Goal: Transaction & Acquisition: Purchase product/service

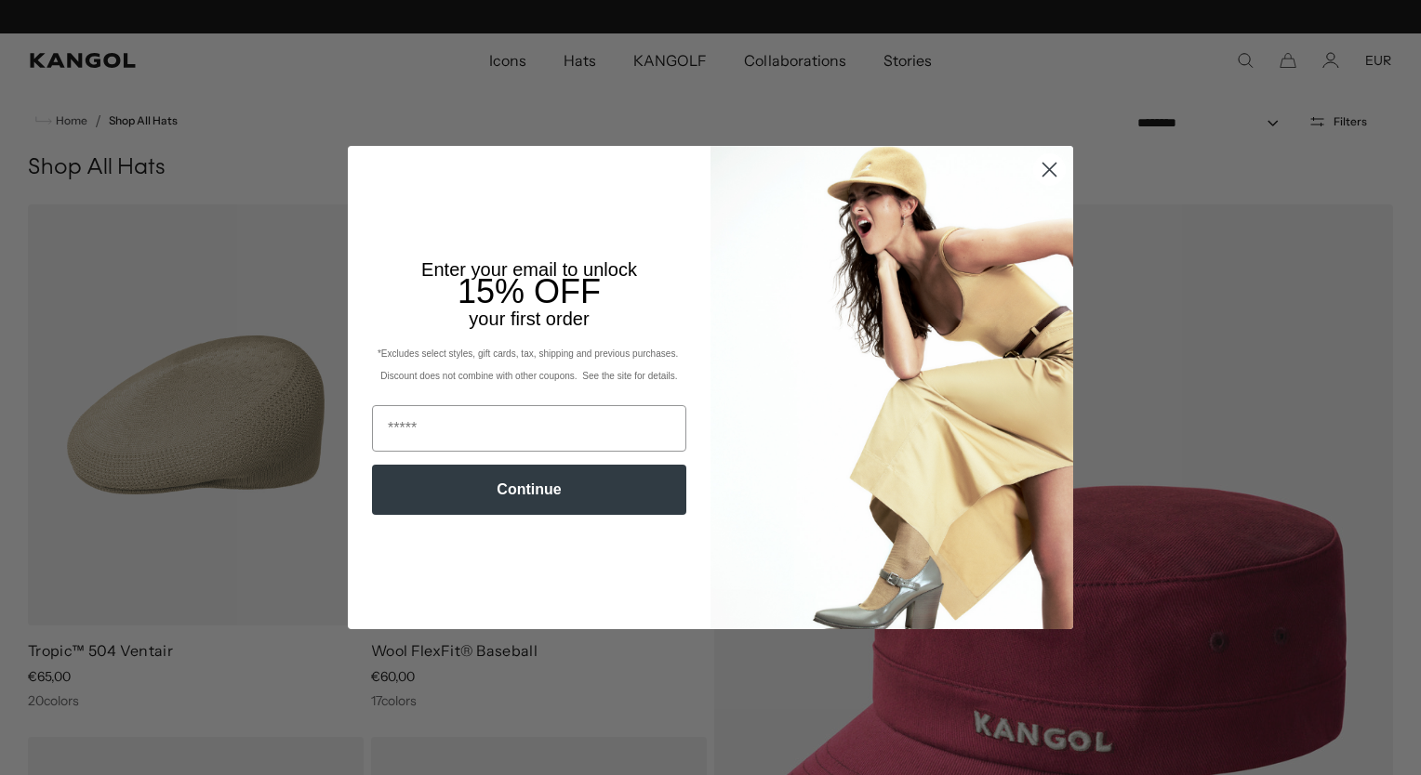
click at [1044, 177] on circle "Close dialog" at bounding box center [1049, 169] width 31 height 31
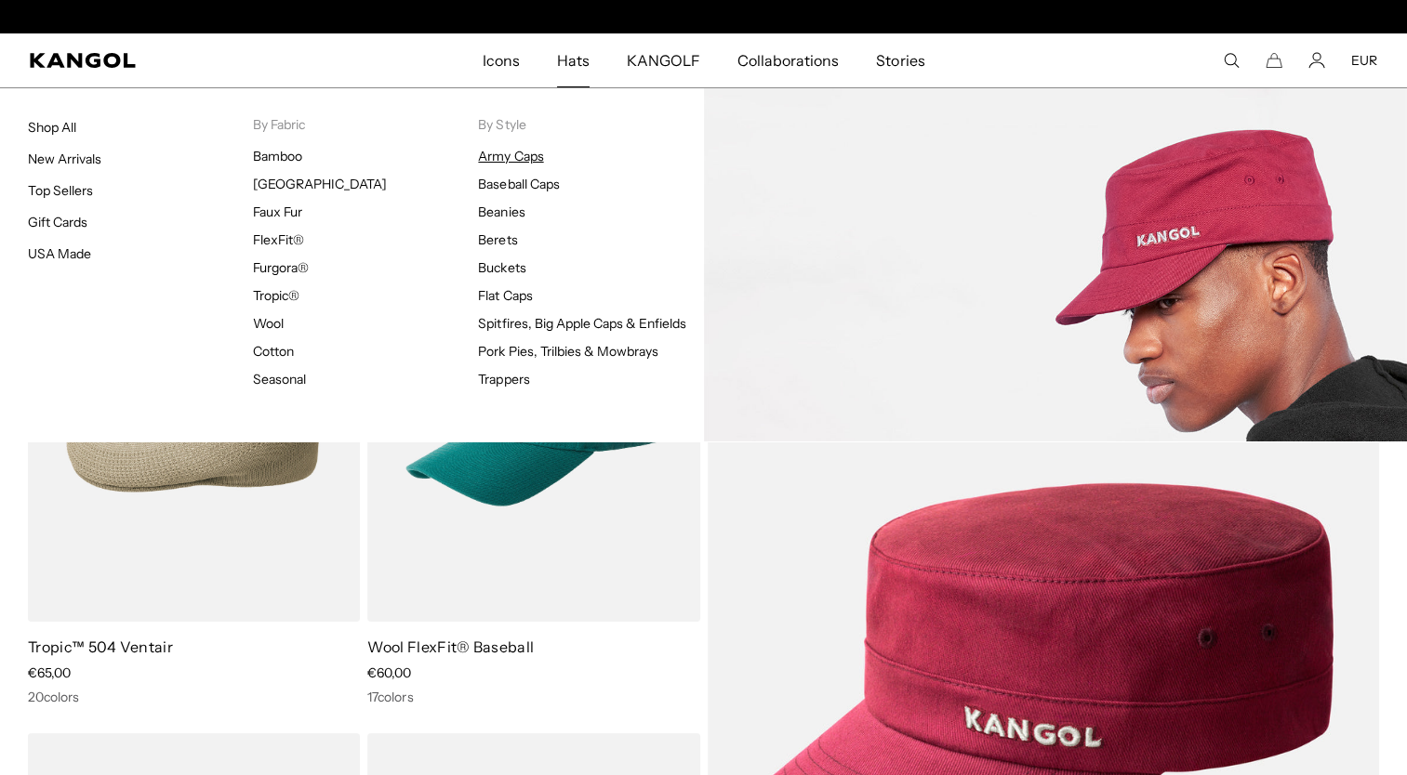
click at [521, 163] on link "Army Caps" at bounding box center [510, 156] width 65 height 17
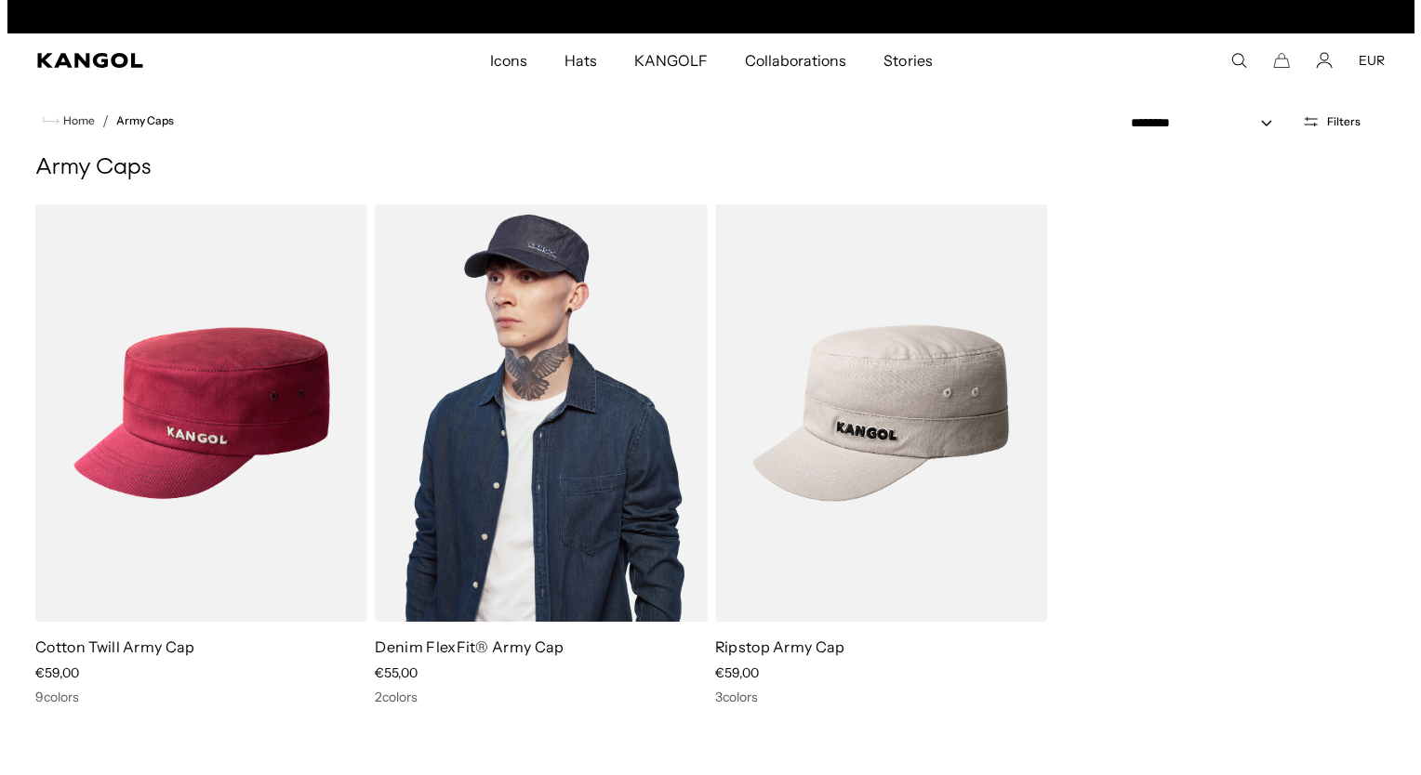
scroll to position [0, 383]
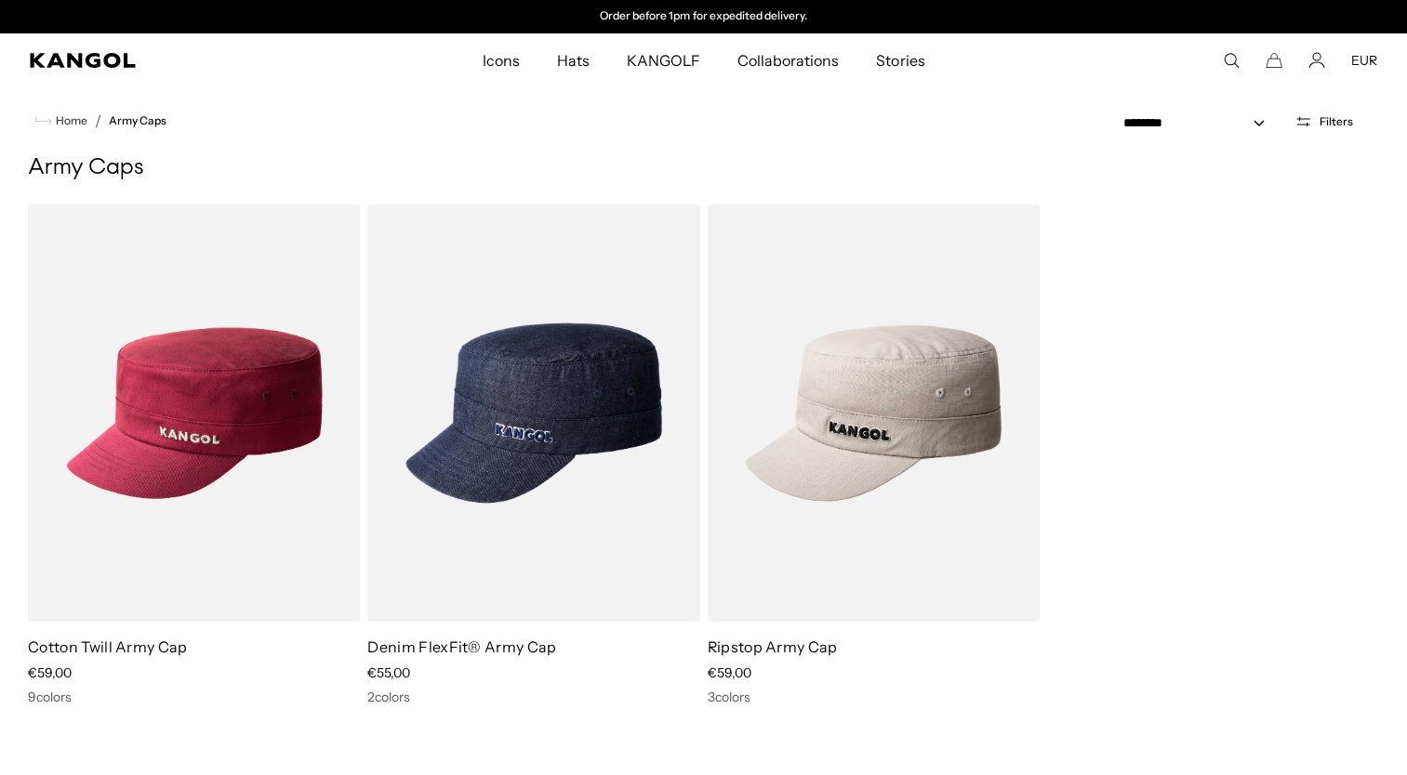
click at [1227, 60] on icon "Search here" at bounding box center [1231, 60] width 17 height 17
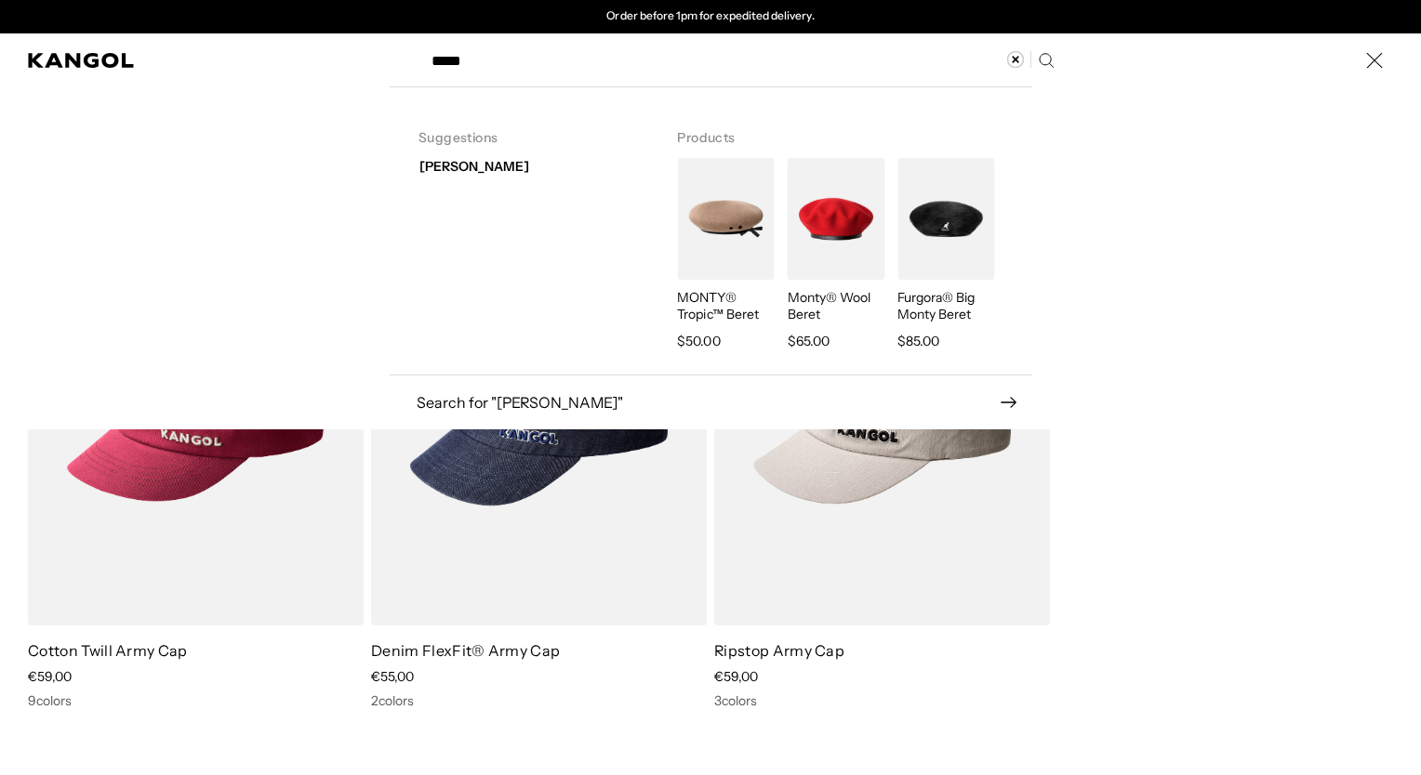
type input "*****"
click at [927, 226] on img "Search here" at bounding box center [945, 219] width 97 height 122
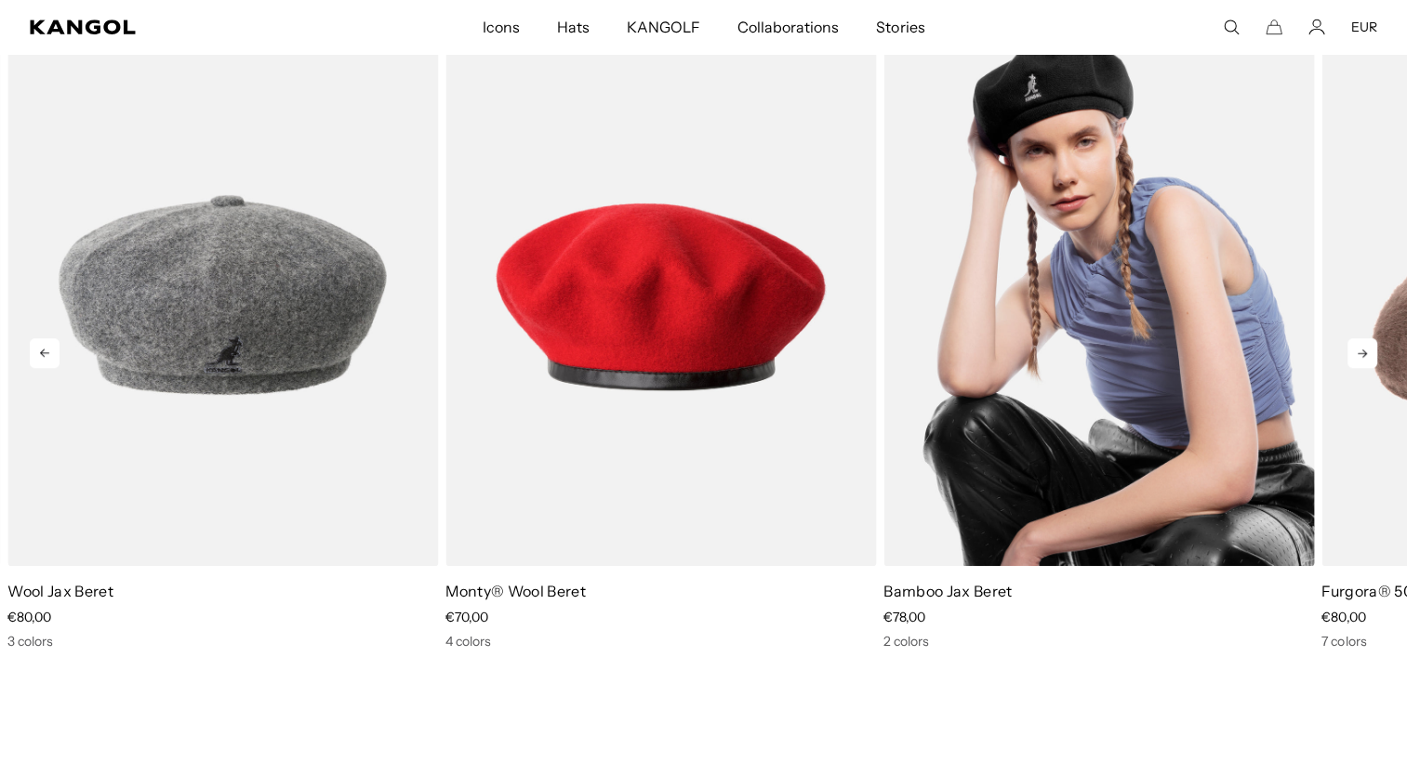
scroll to position [1116, 0]
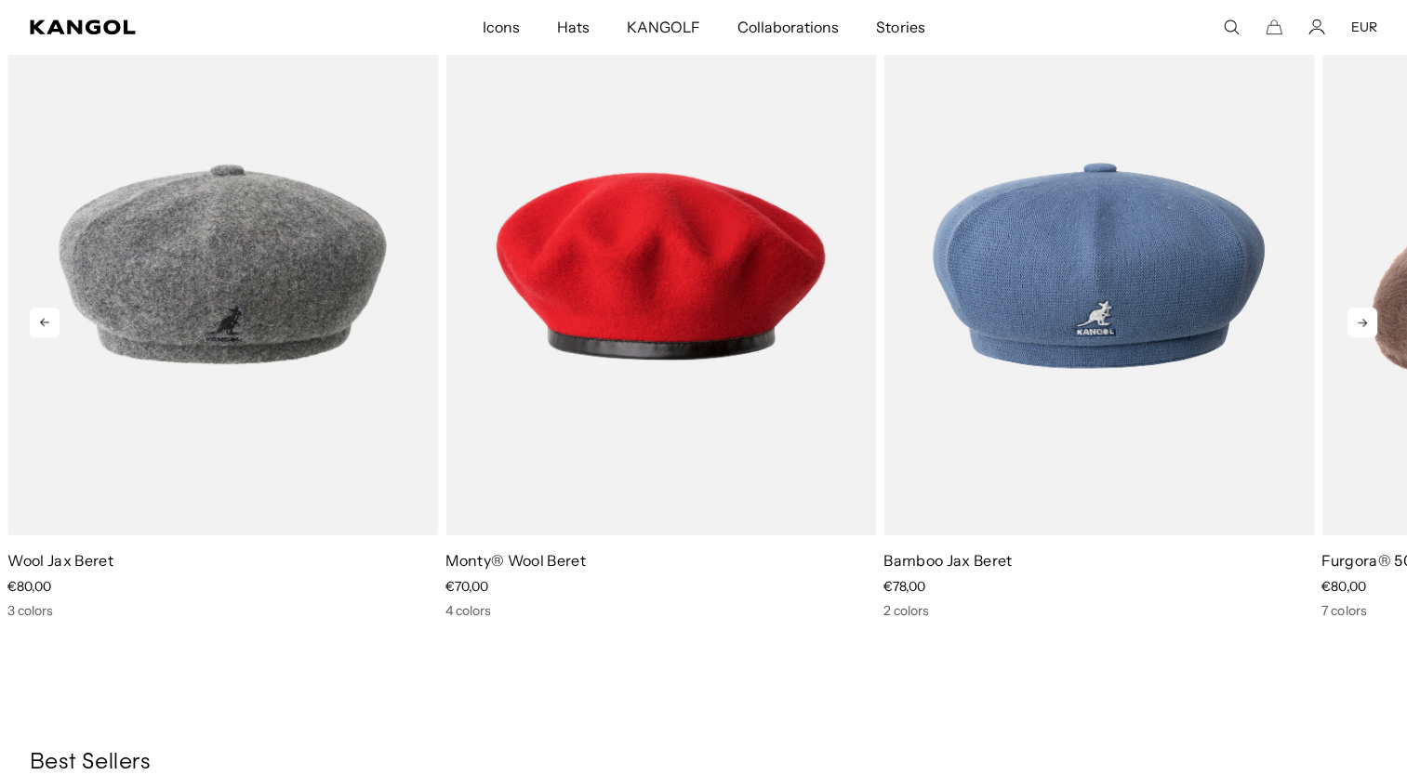
click at [1358, 321] on icon at bounding box center [1362, 323] width 30 height 30
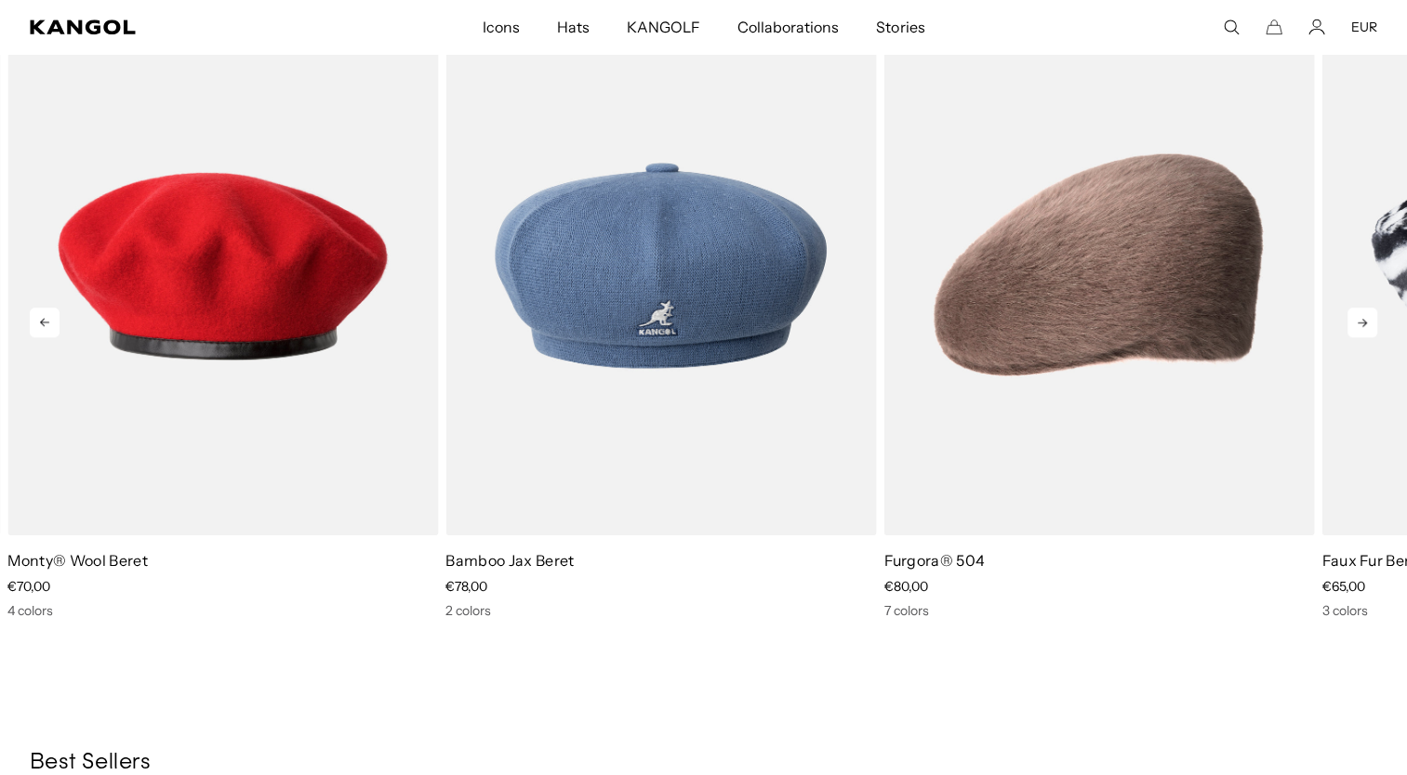
scroll to position [0, 383]
click at [1358, 321] on icon at bounding box center [1362, 323] width 30 height 30
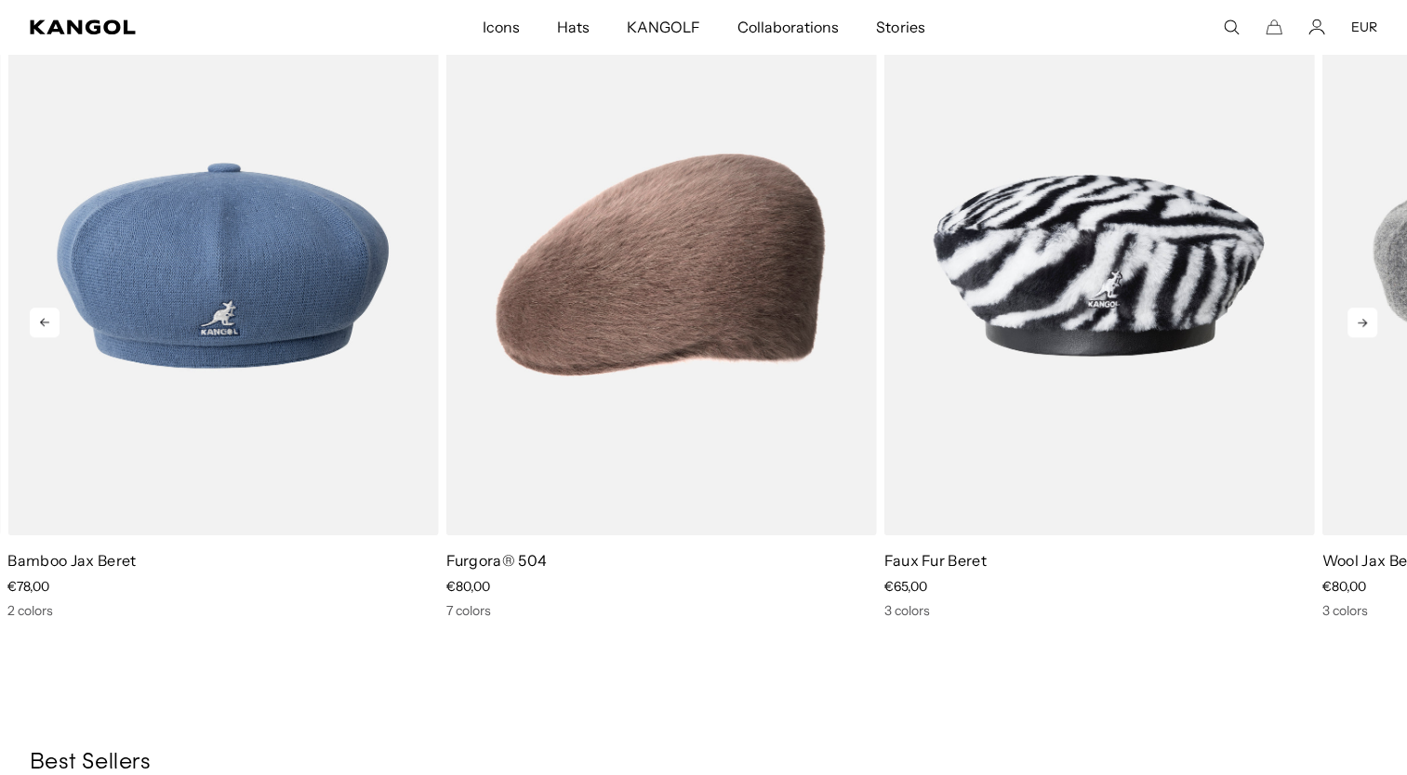
click at [1358, 321] on icon at bounding box center [1362, 323] width 30 height 30
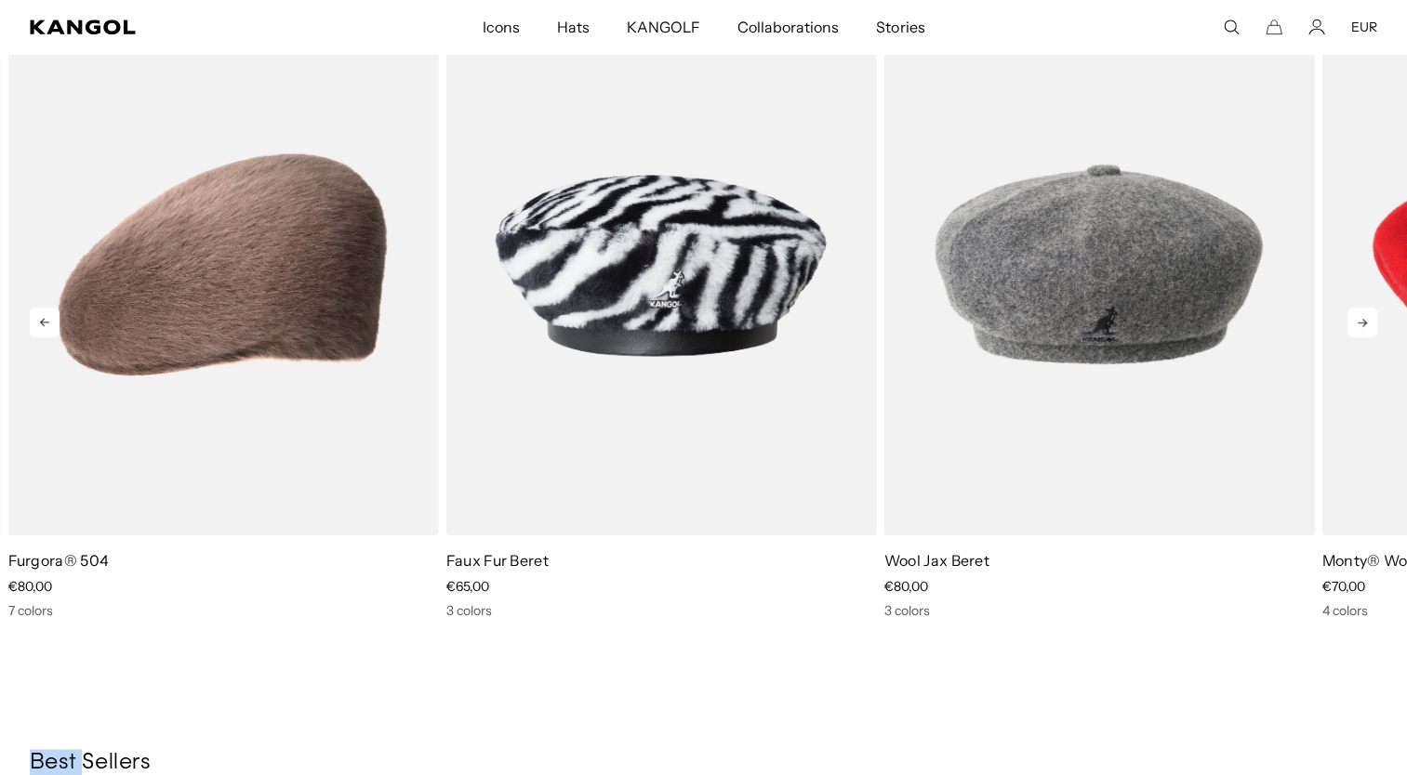
click at [1358, 321] on icon at bounding box center [1362, 323] width 30 height 30
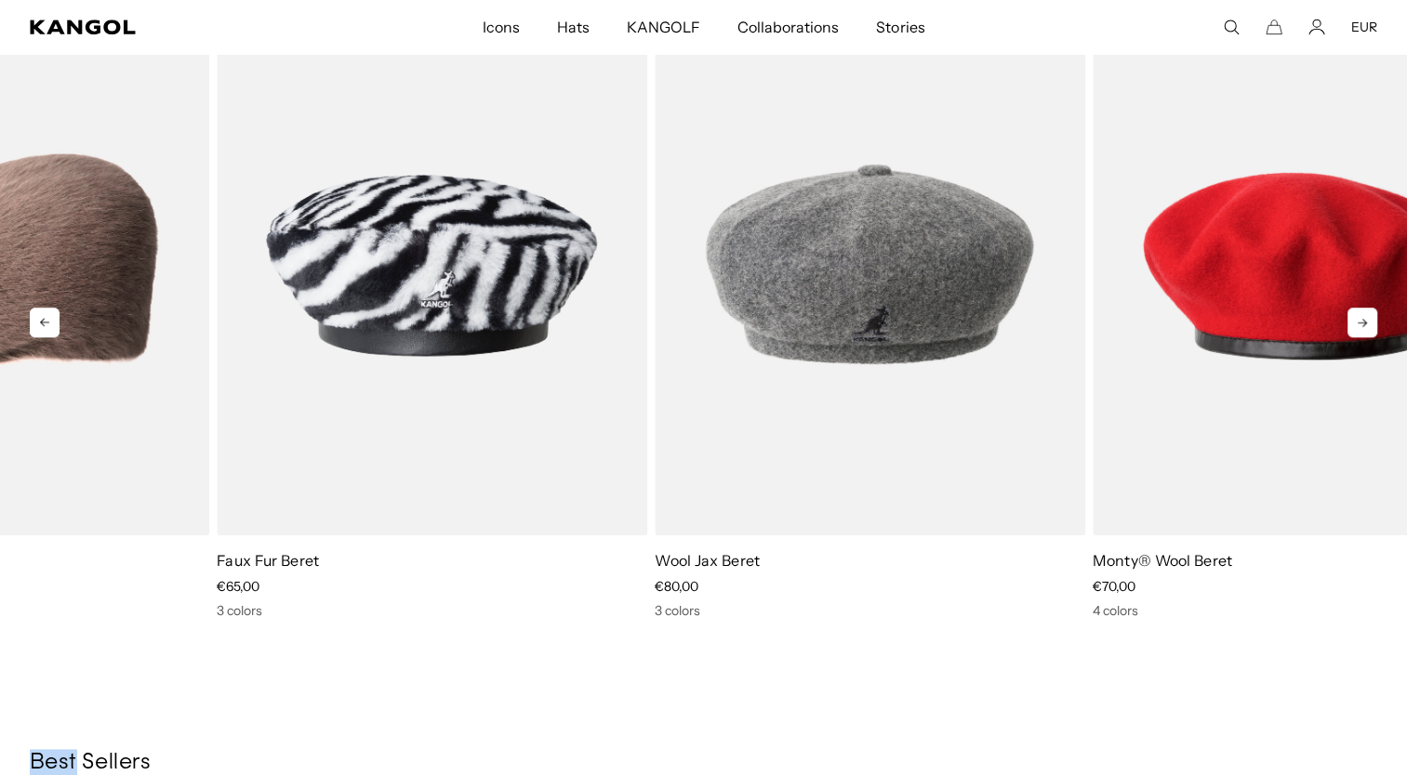
click at [1358, 321] on div "Previous Next Sale Price €65,00 Sale Price" at bounding box center [703, 307] width 1407 height 624
click at [1358, 321] on icon at bounding box center [1362, 323] width 30 height 30
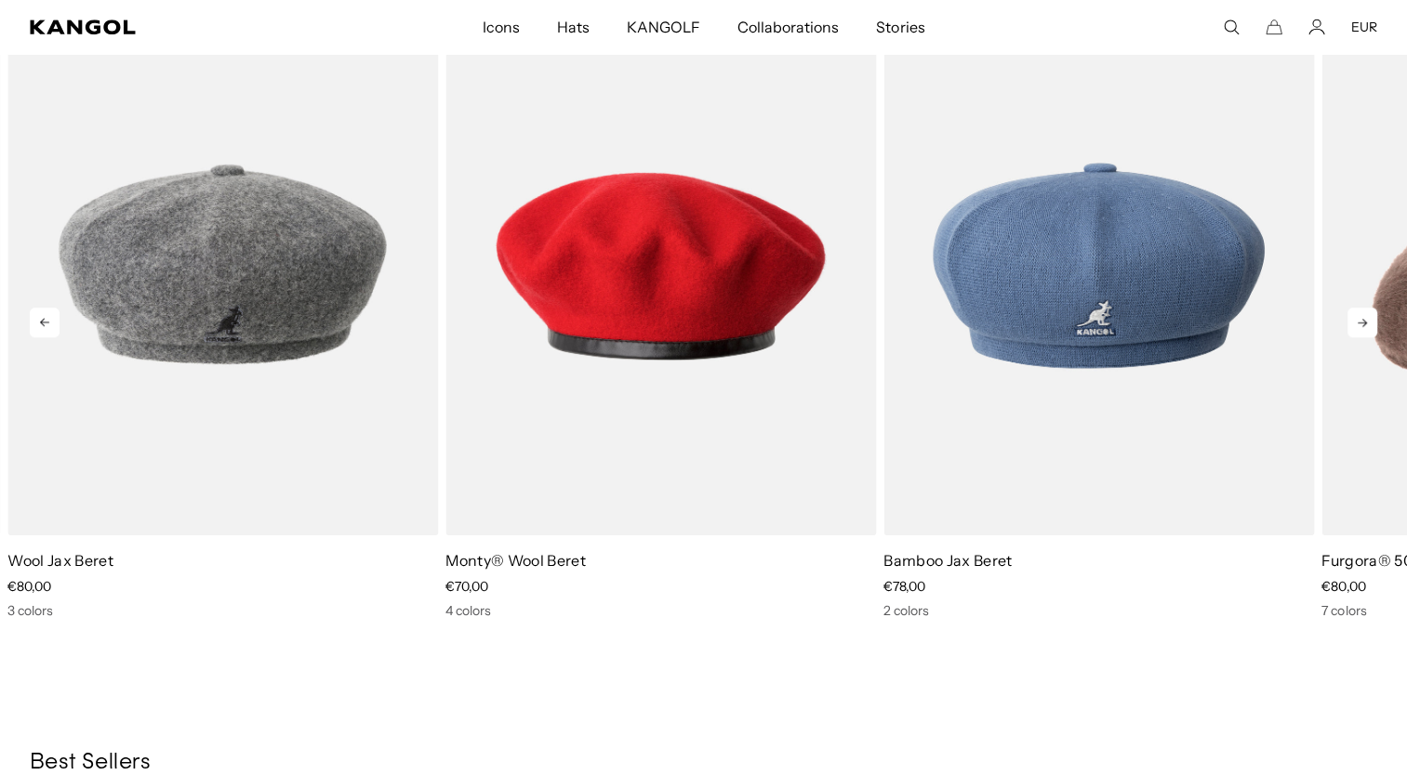
click at [1358, 321] on icon at bounding box center [1362, 323] width 30 height 30
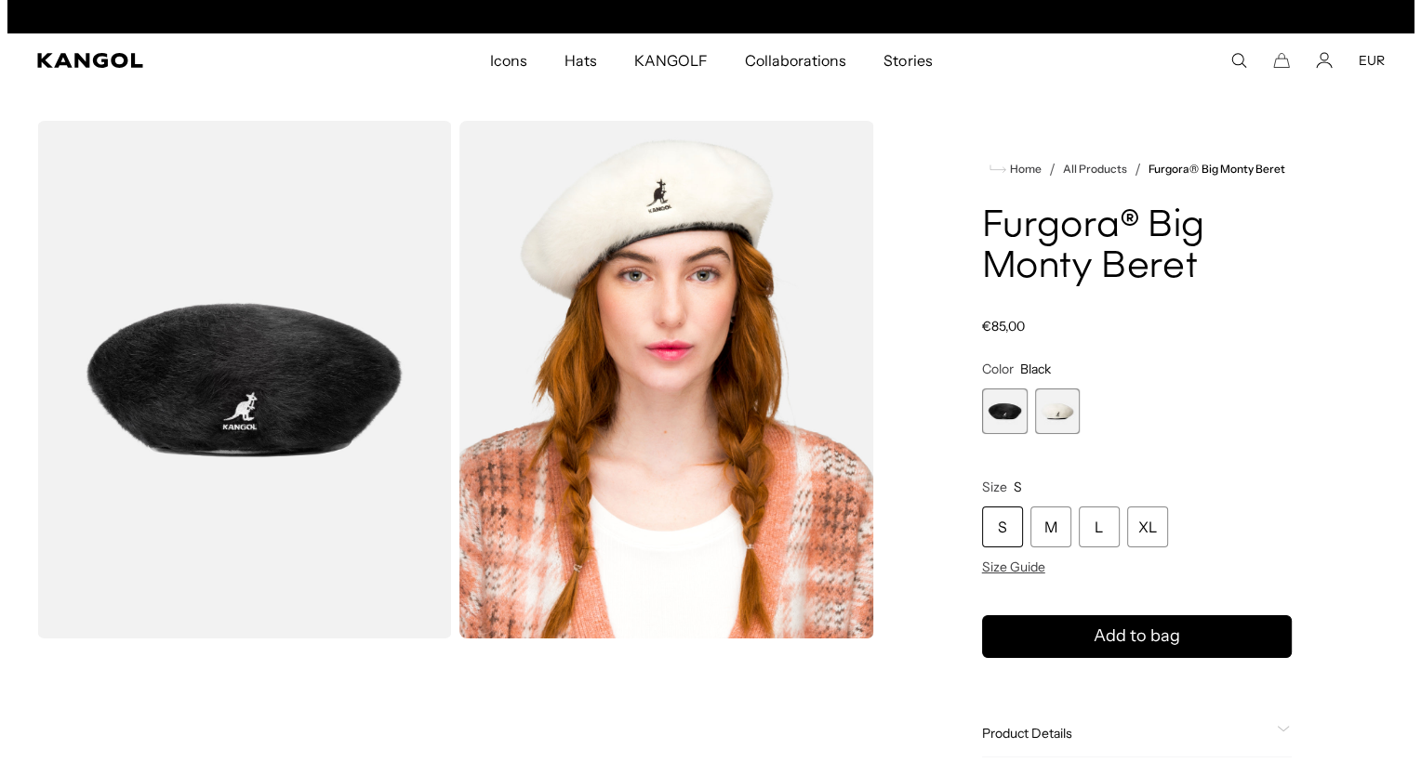
scroll to position [0, 0]
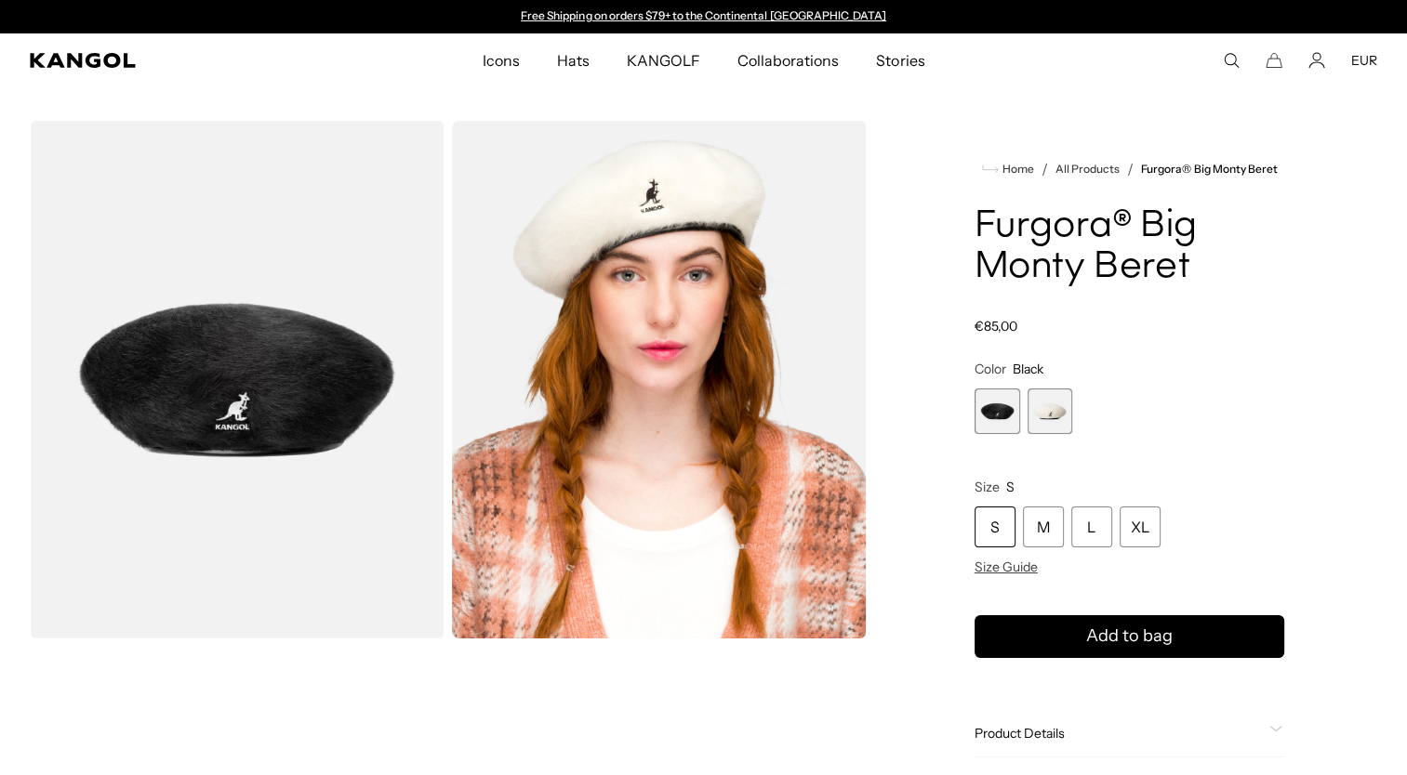
click at [1231, 61] on icon "Search here" at bounding box center [1231, 60] width 17 height 17
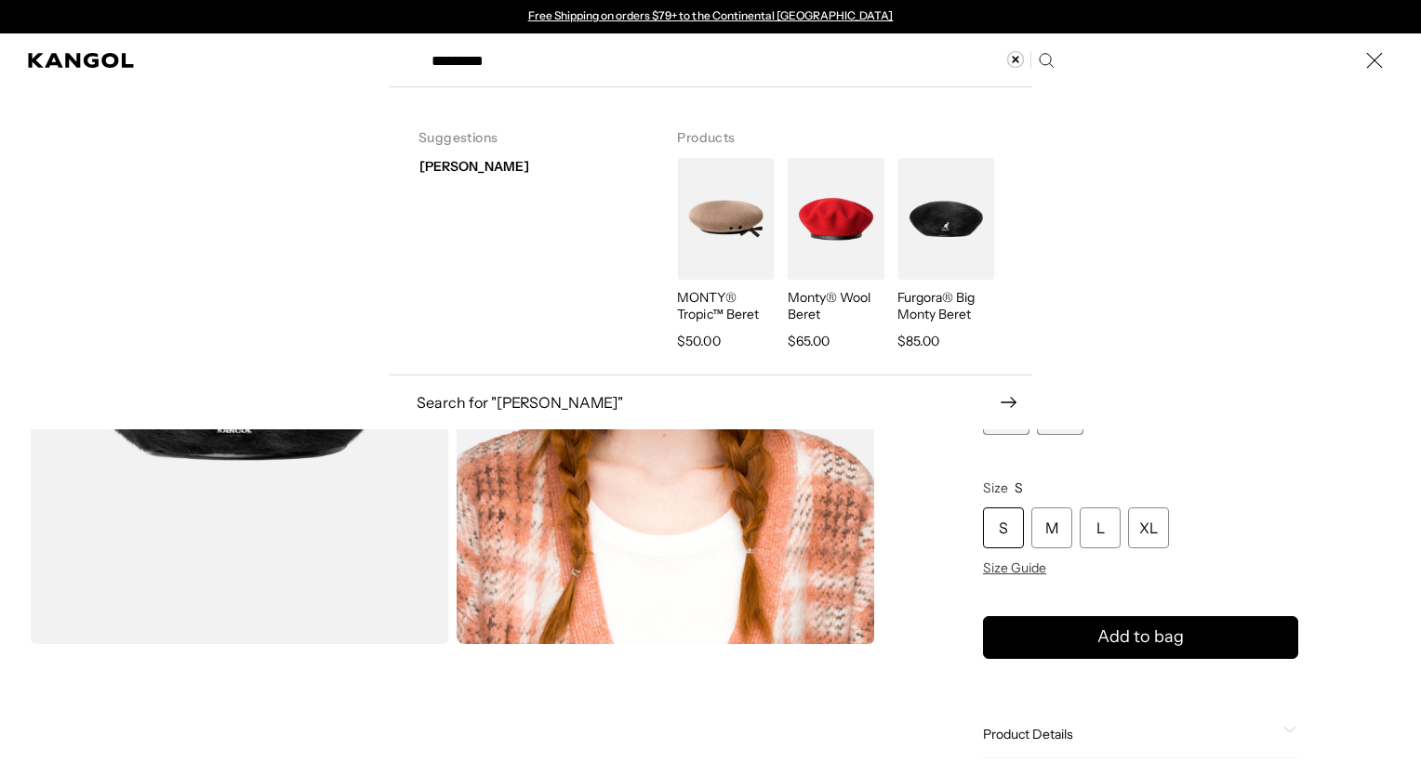
type input "*********"
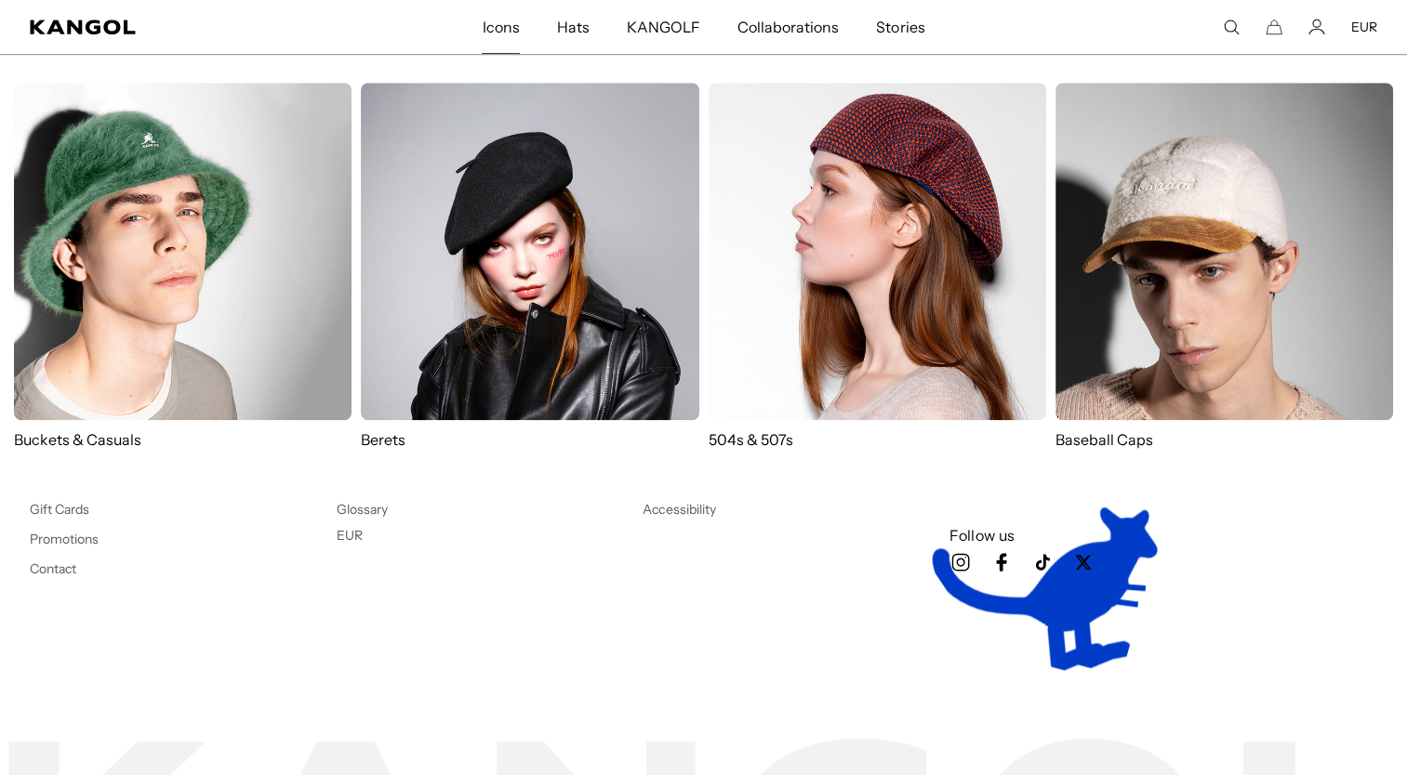
scroll to position [1280, 0]
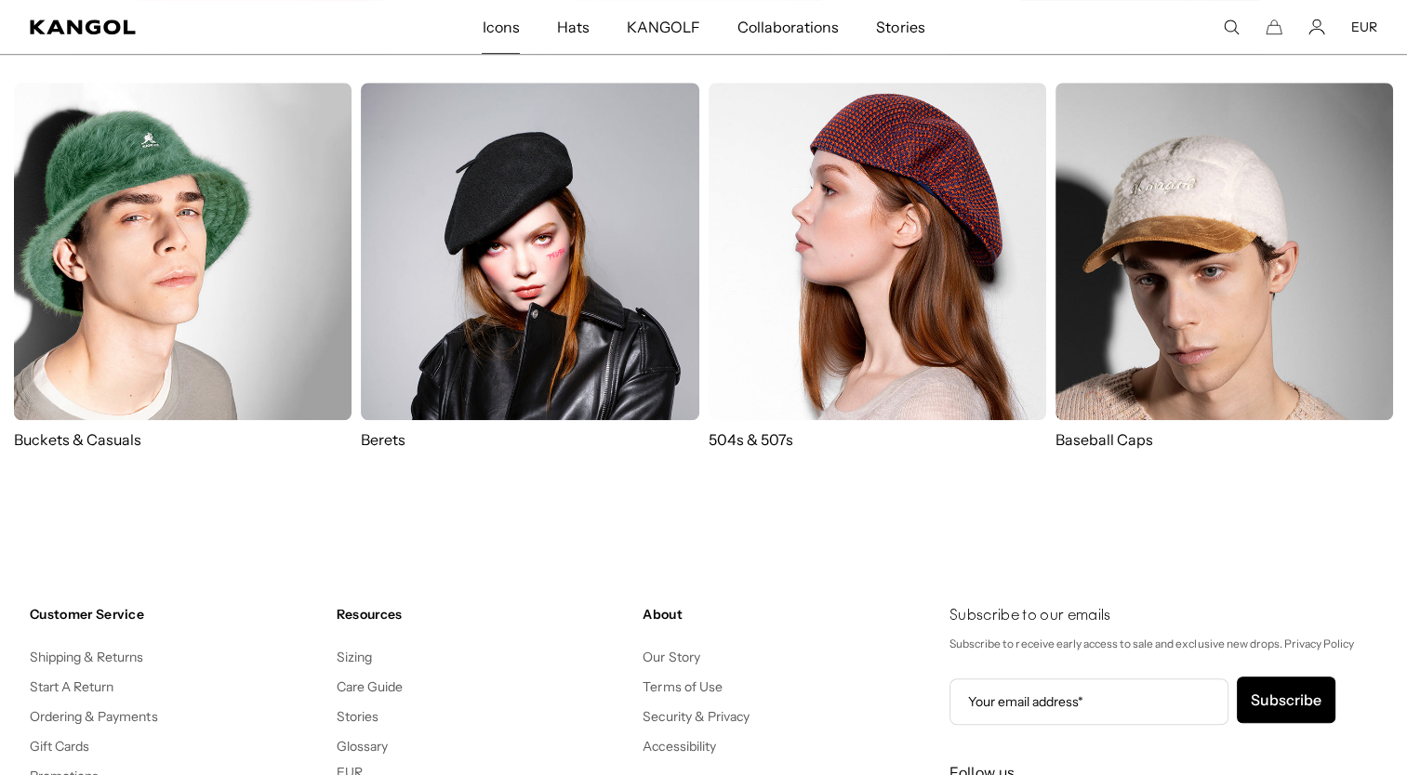
click at [517, 28] on span "Icons" at bounding box center [500, 27] width 37 height 54
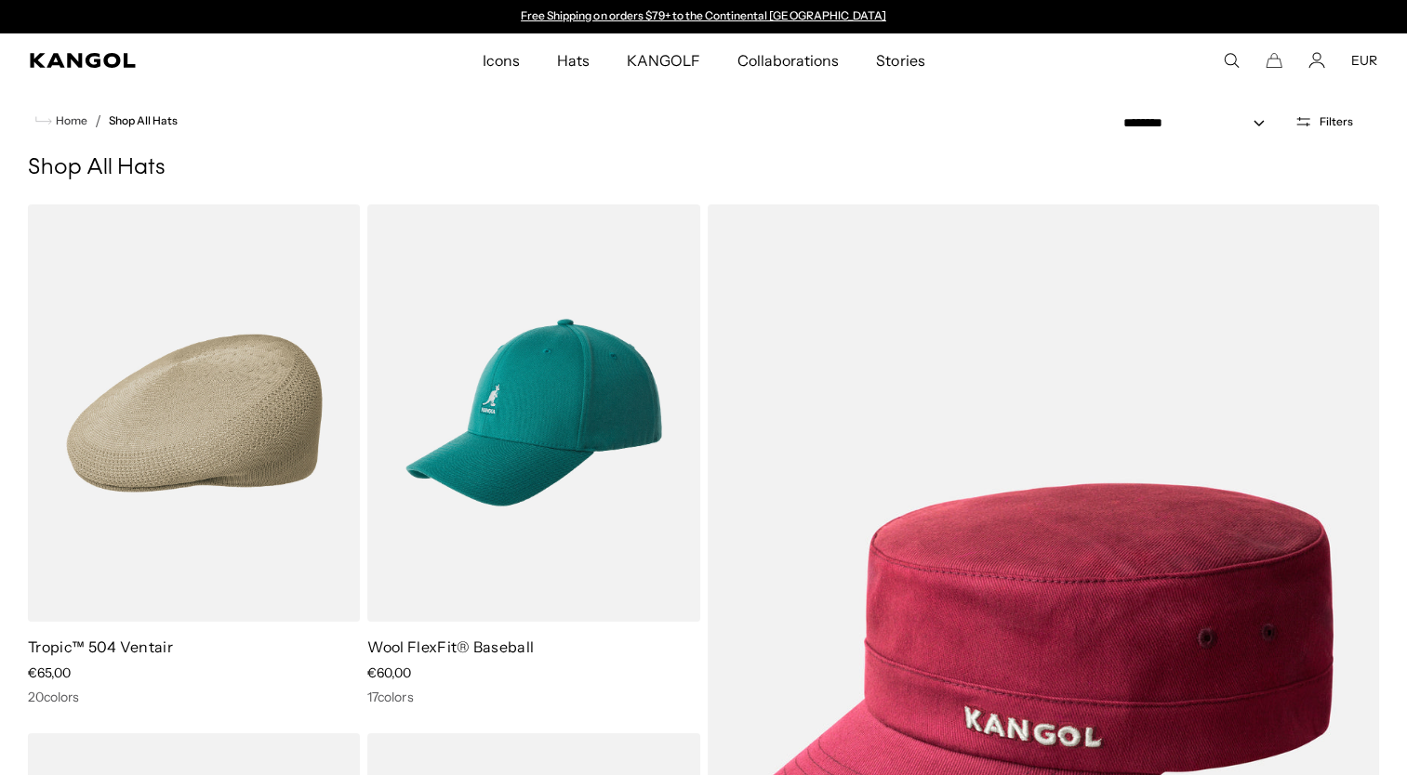
click at [1328, 125] on span "Filters" at bounding box center [1335, 121] width 33 height 13
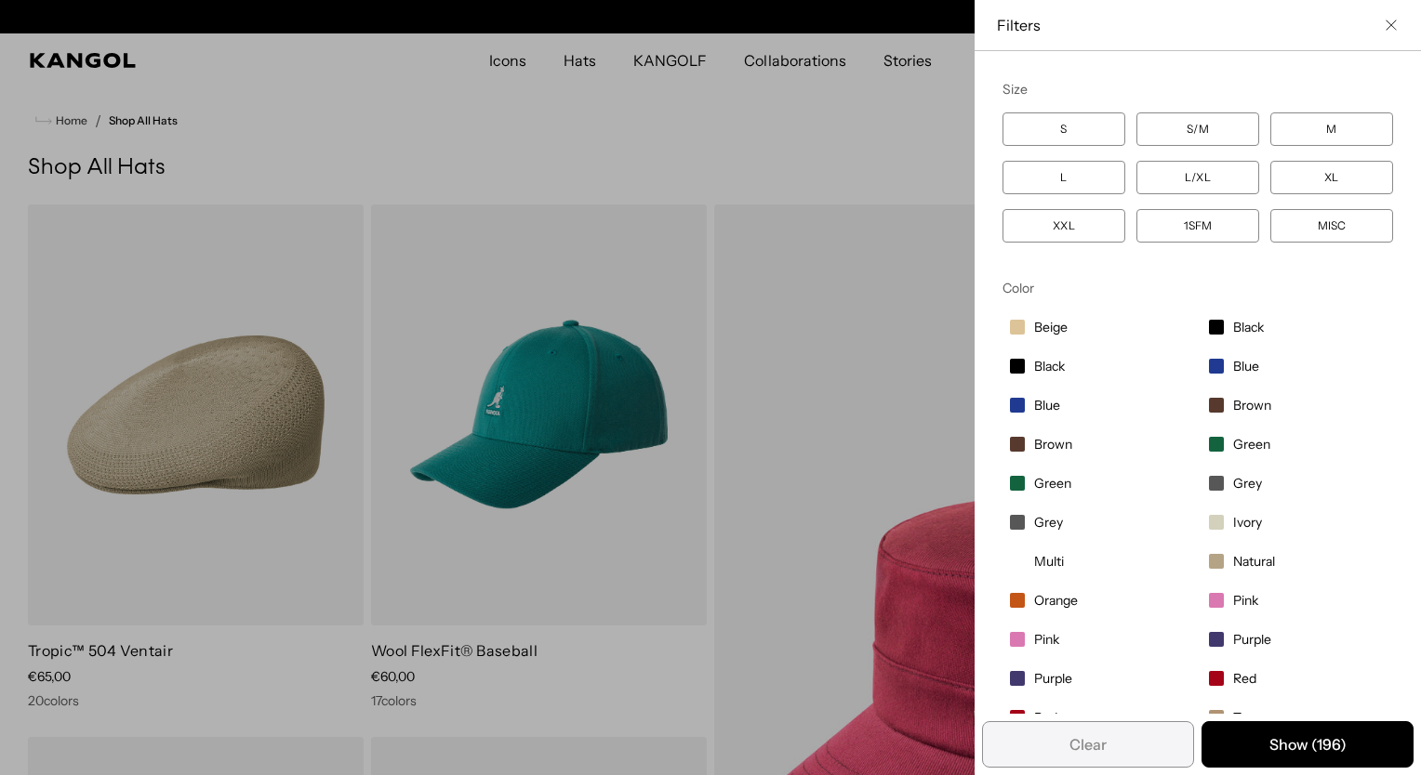
scroll to position [0, 383]
click at [1385, 24] on icon "Close filter list" at bounding box center [1390, 25] width 11 height 11
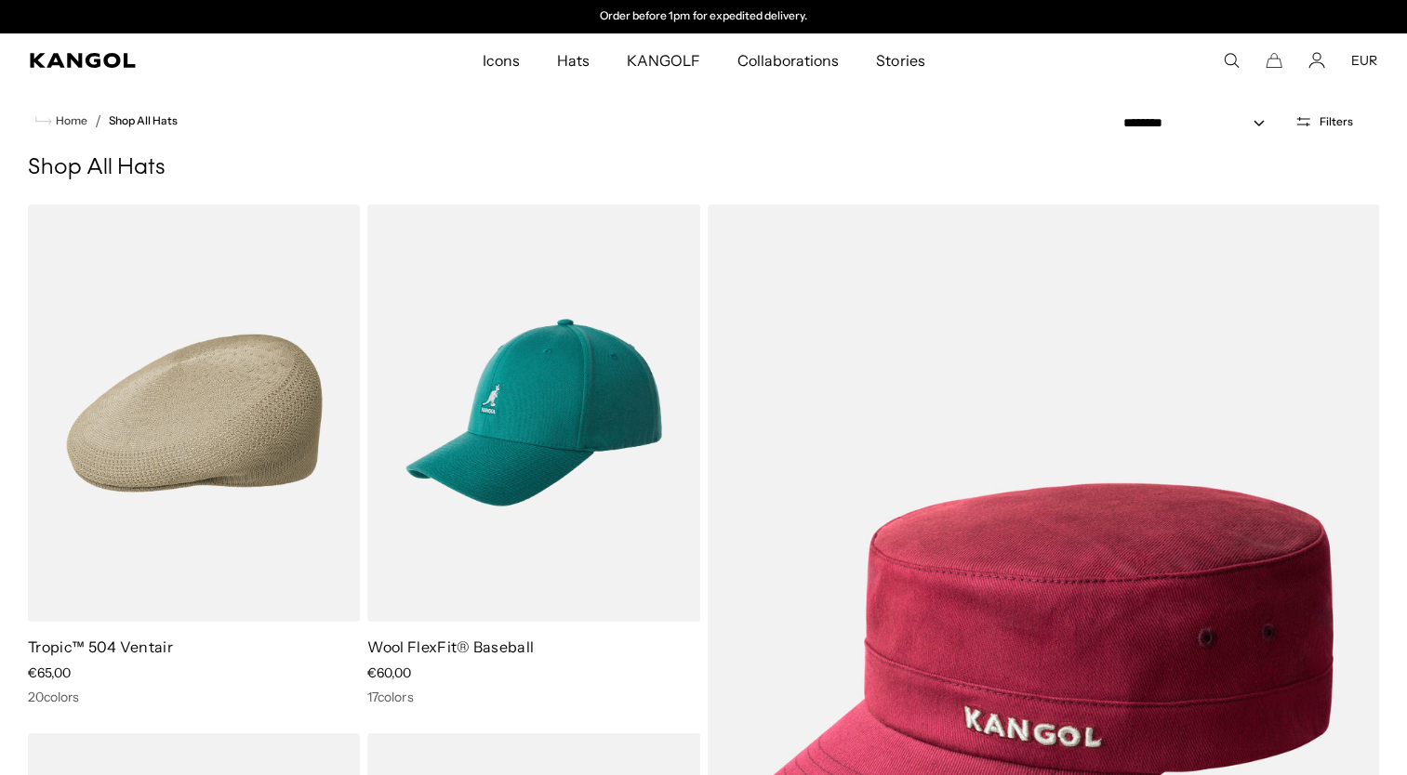
click at [1229, 60] on icon "Search here" at bounding box center [1231, 60] width 17 height 17
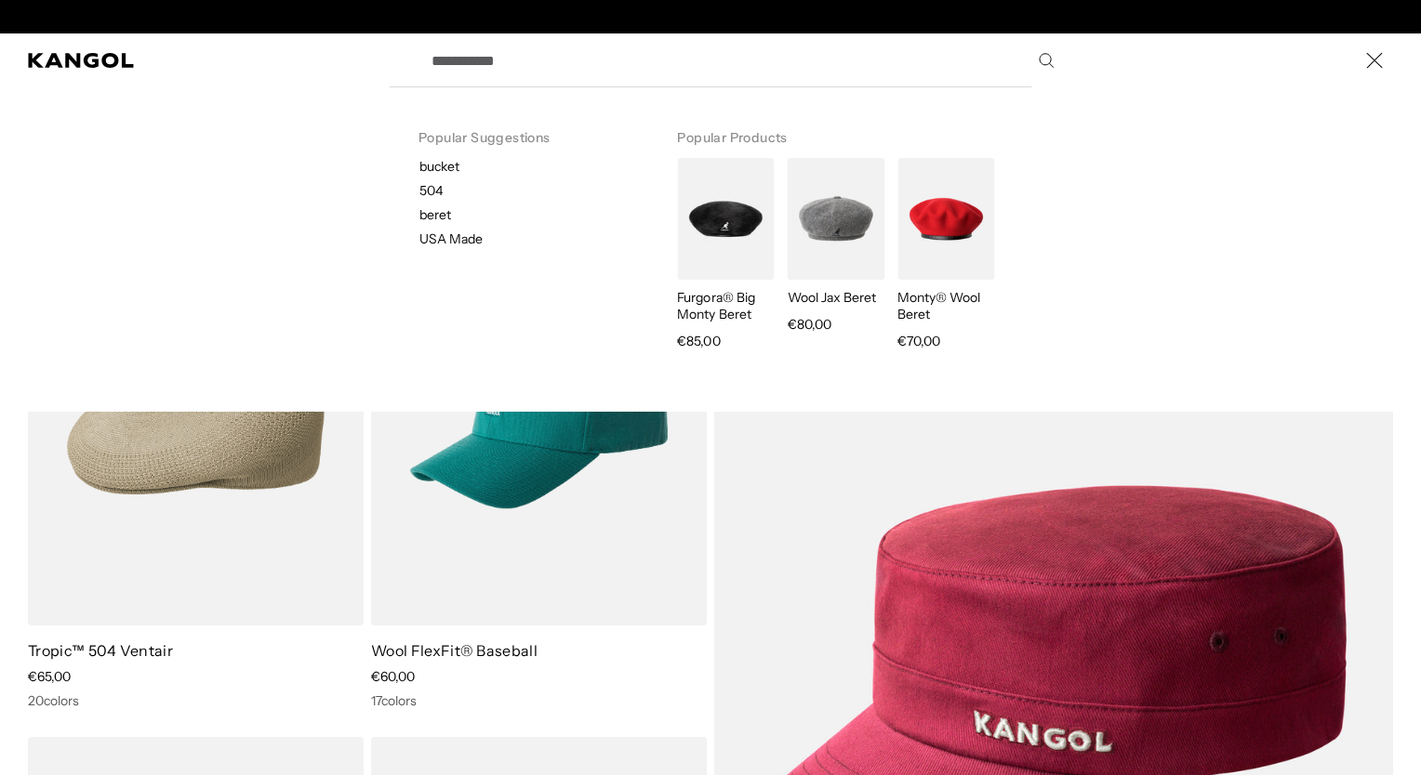
scroll to position [0, 0]
click at [702, 221] on img "Search here" at bounding box center [725, 219] width 97 height 122
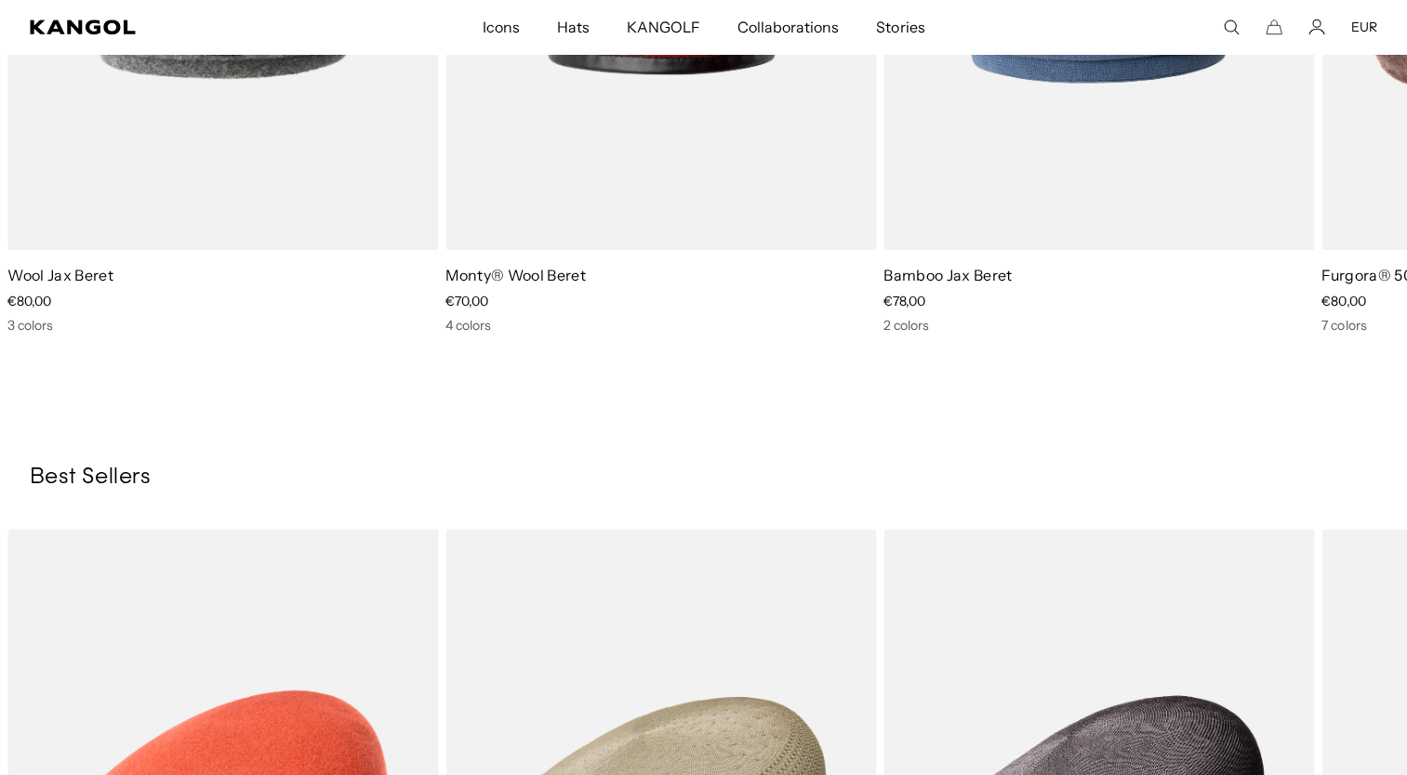
scroll to position [1395, 0]
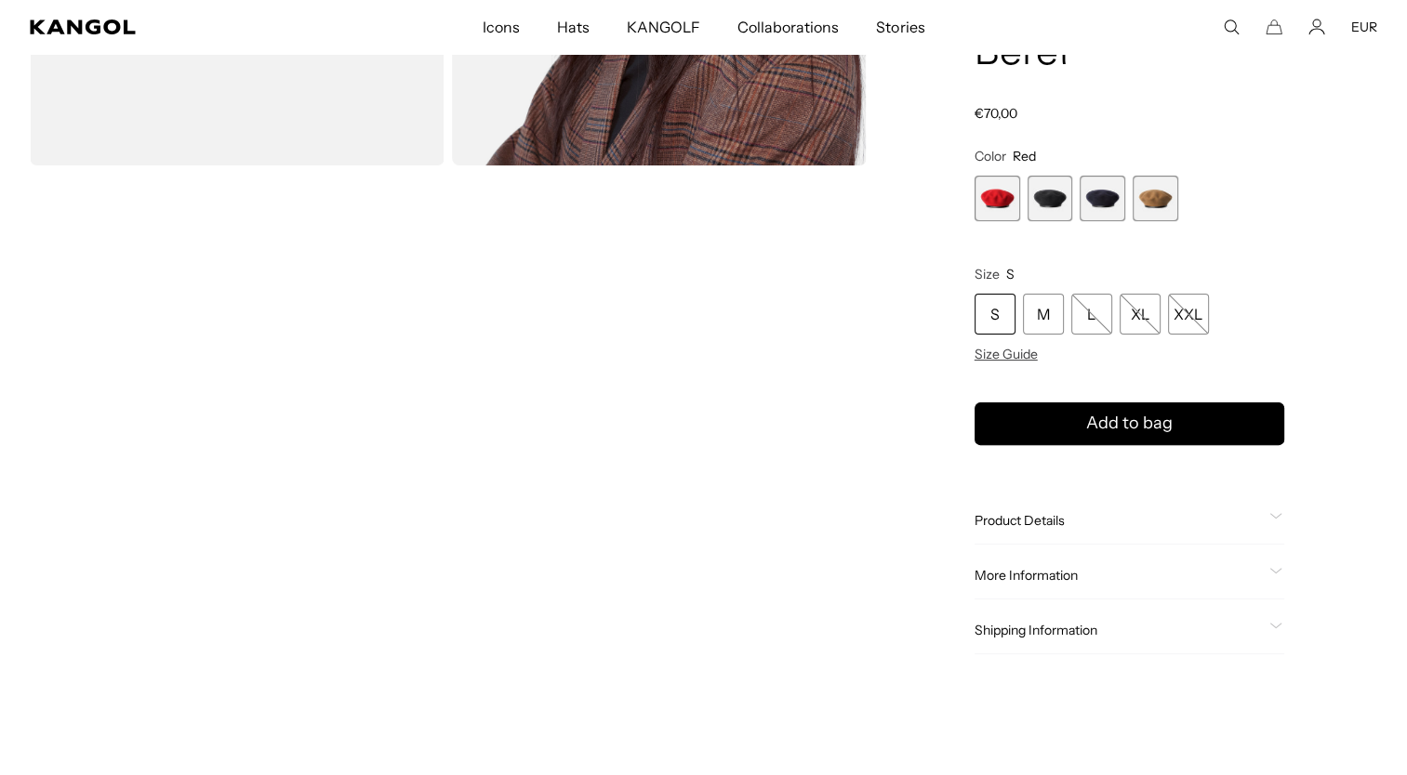
scroll to position [558, 0]
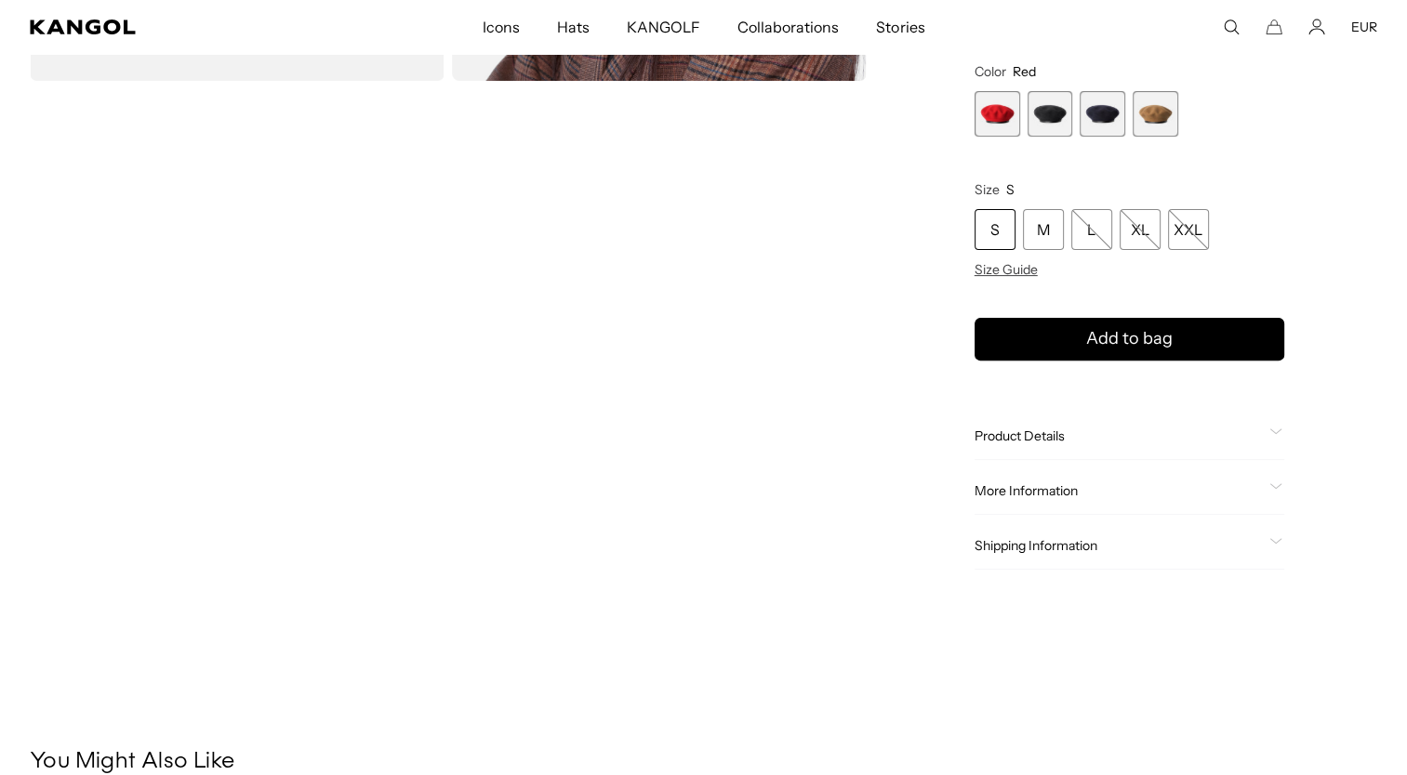
click at [246, 306] on video "Gallery Viewer" at bounding box center [237, 347] width 415 height 518
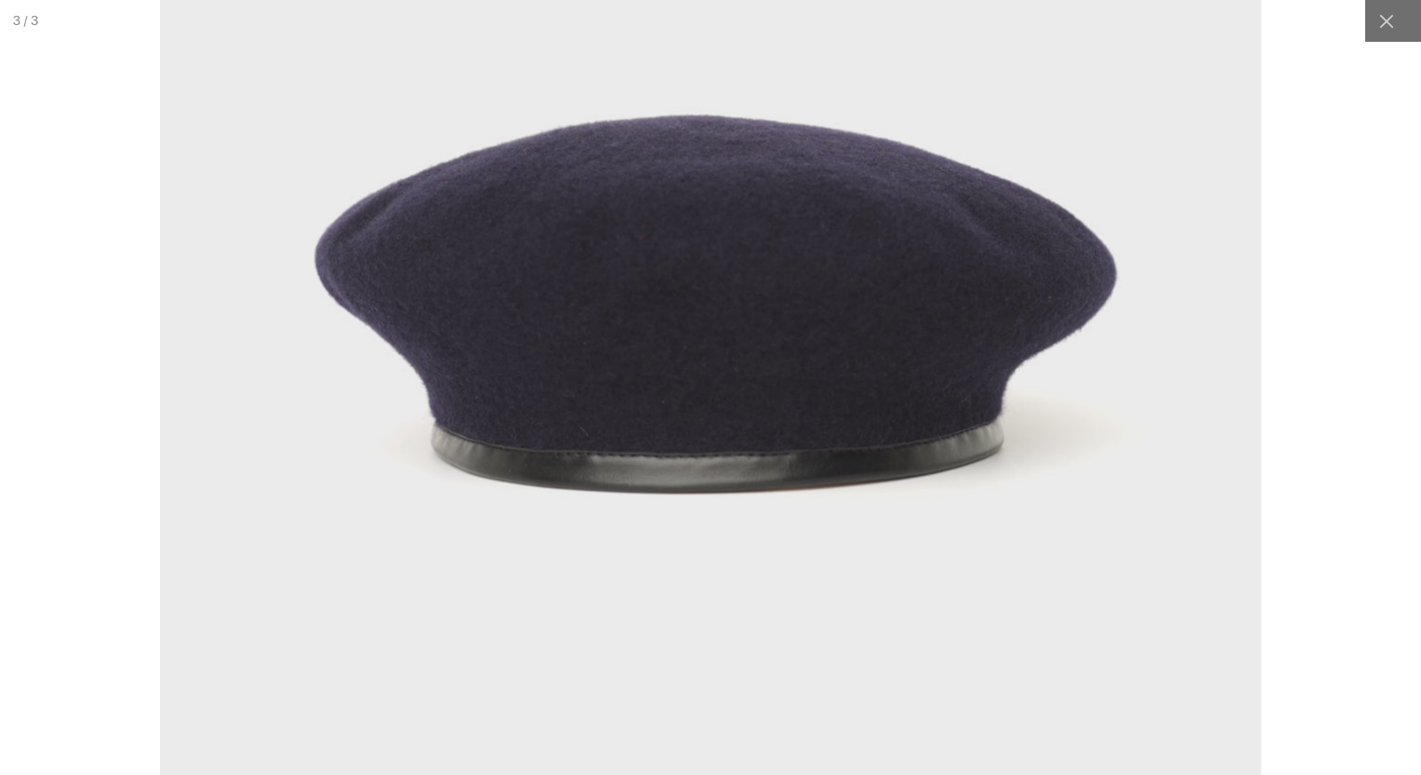
scroll to position [0, 383]
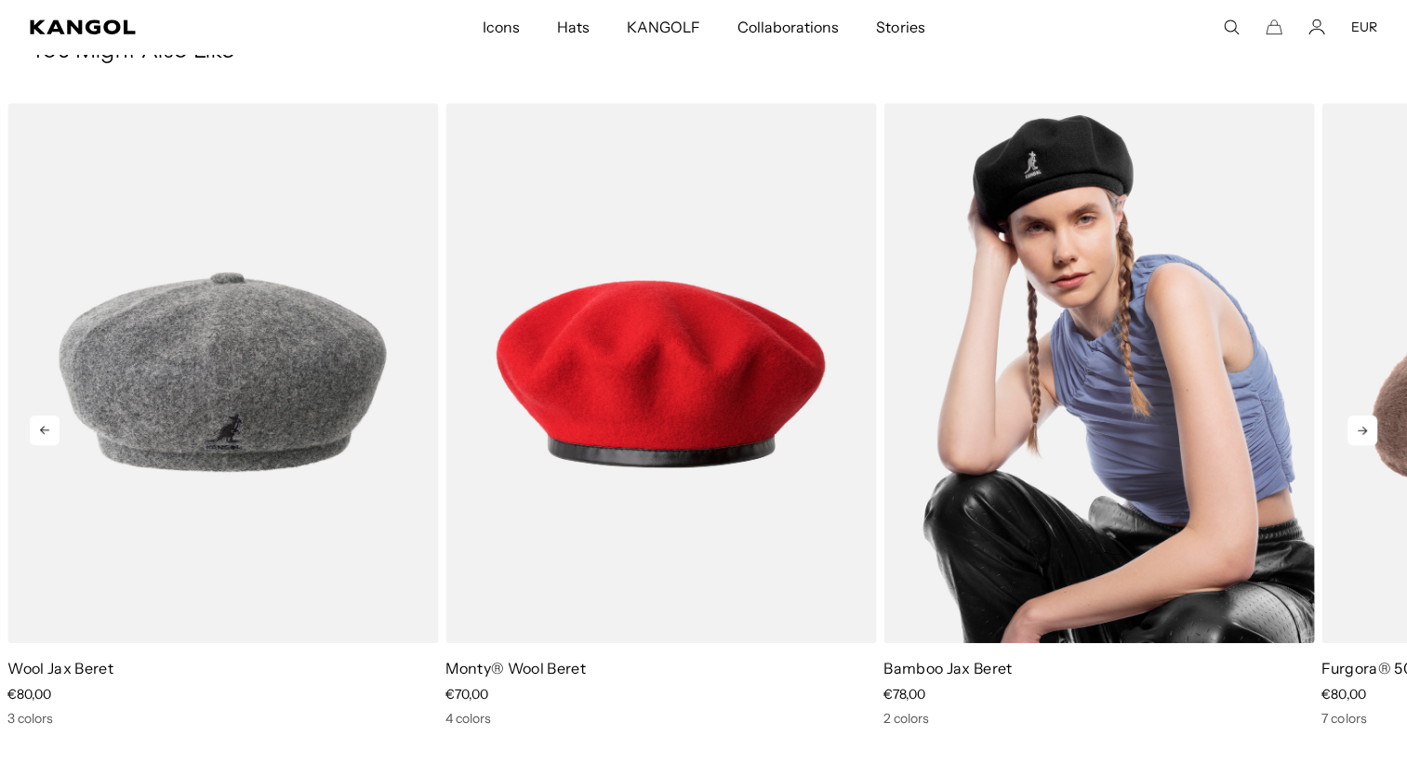
scroll to position [0, 383]
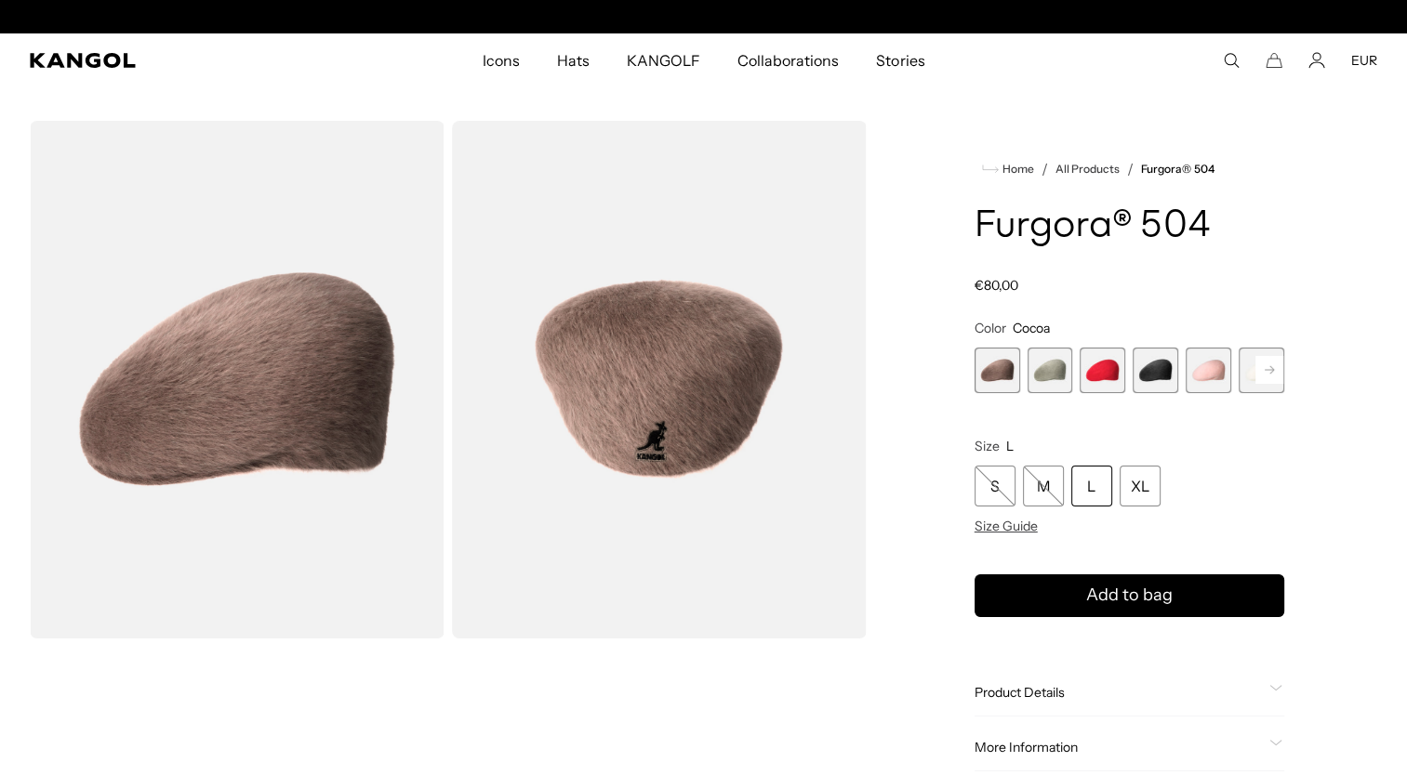
scroll to position [0, 383]
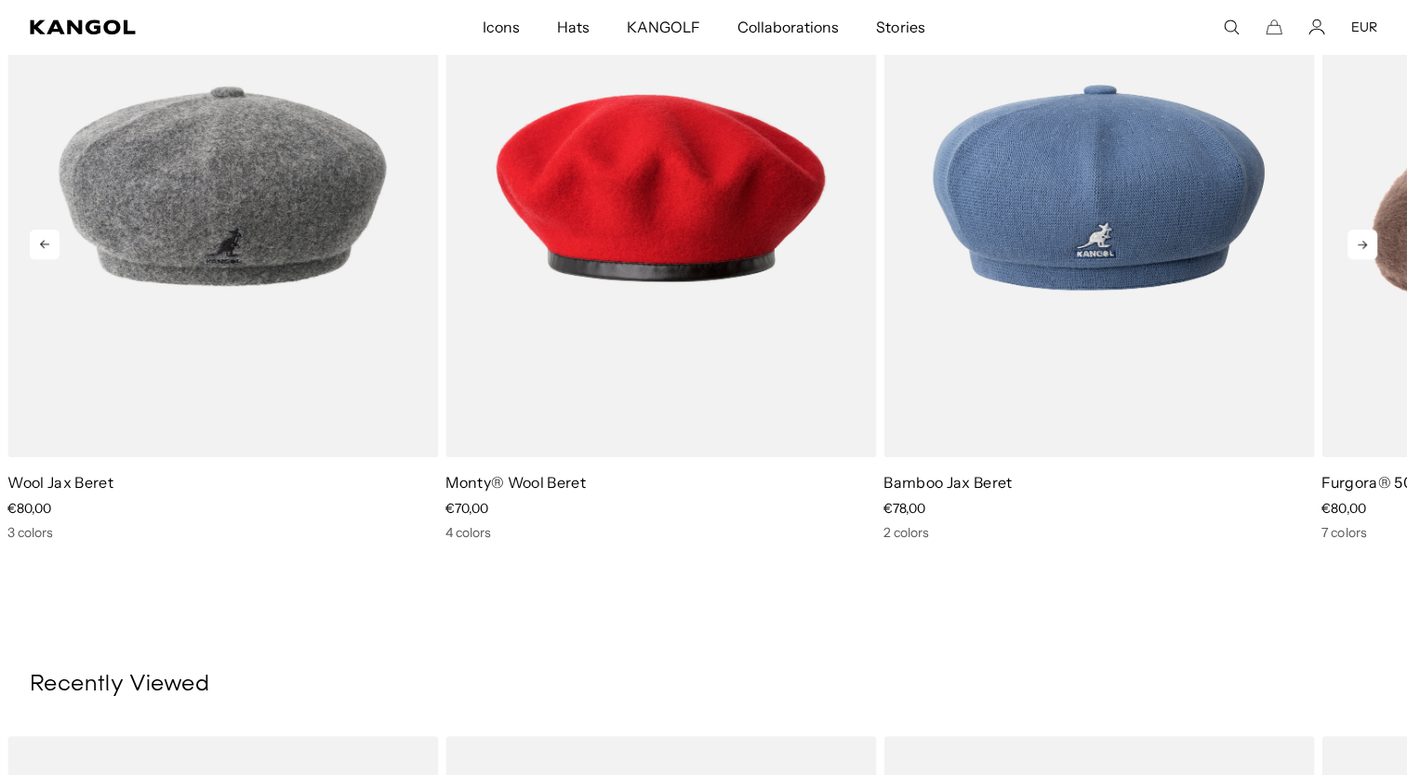
click at [1358, 247] on icon at bounding box center [1362, 245] width 30 height 30
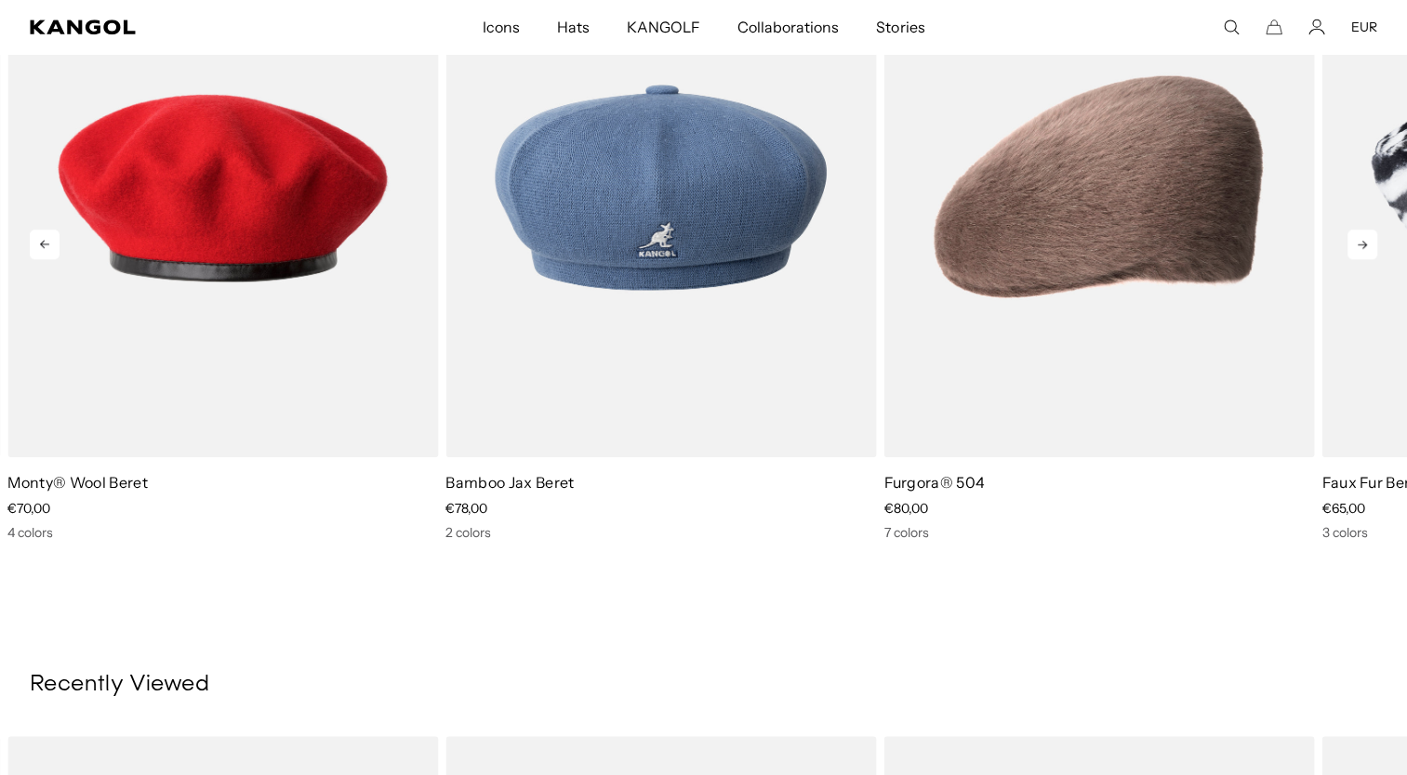
click at [1358, 247] on icon at bounding box center [1362, 245] width 30 height 30
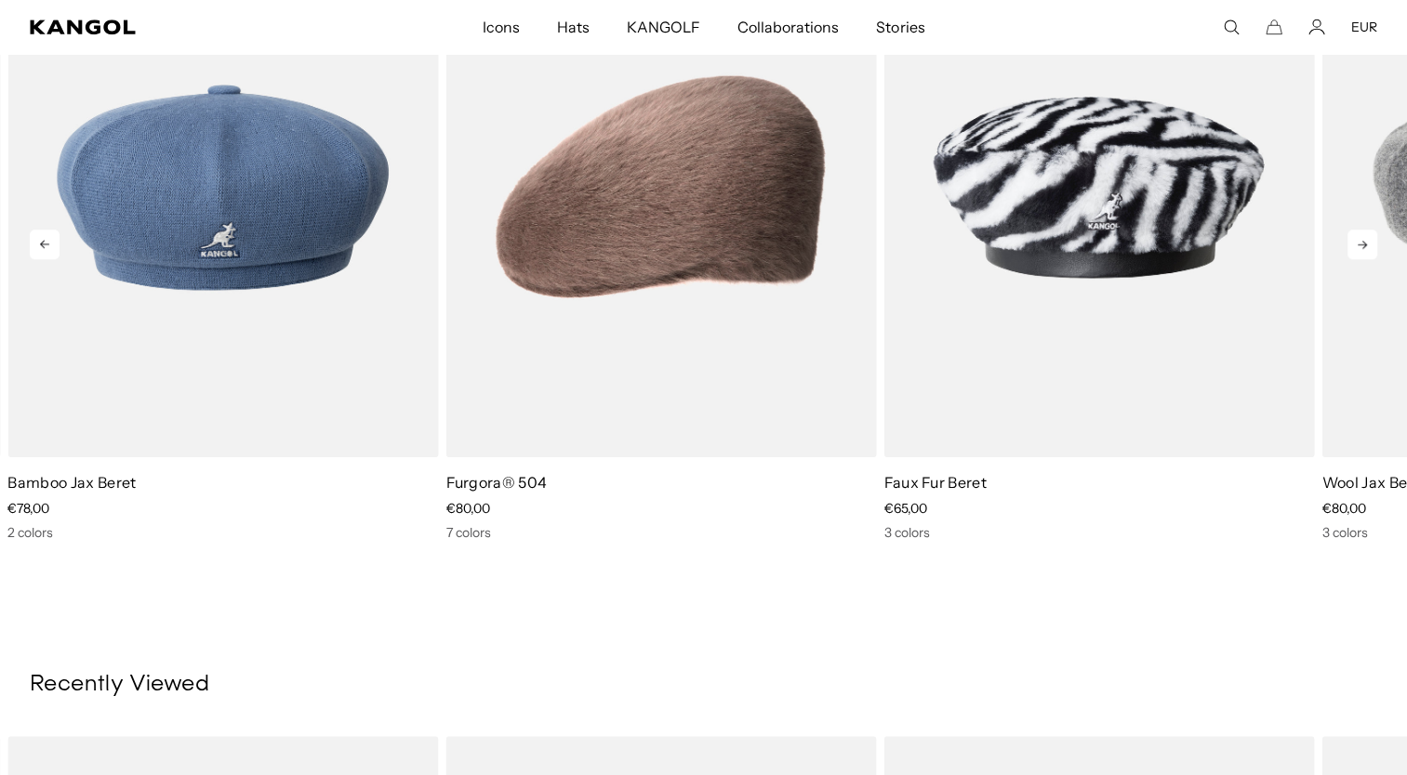
scroll to position [0, 383]
click at [1358, 247] on icon at bounding box center [1362, 245] width 30 height 30
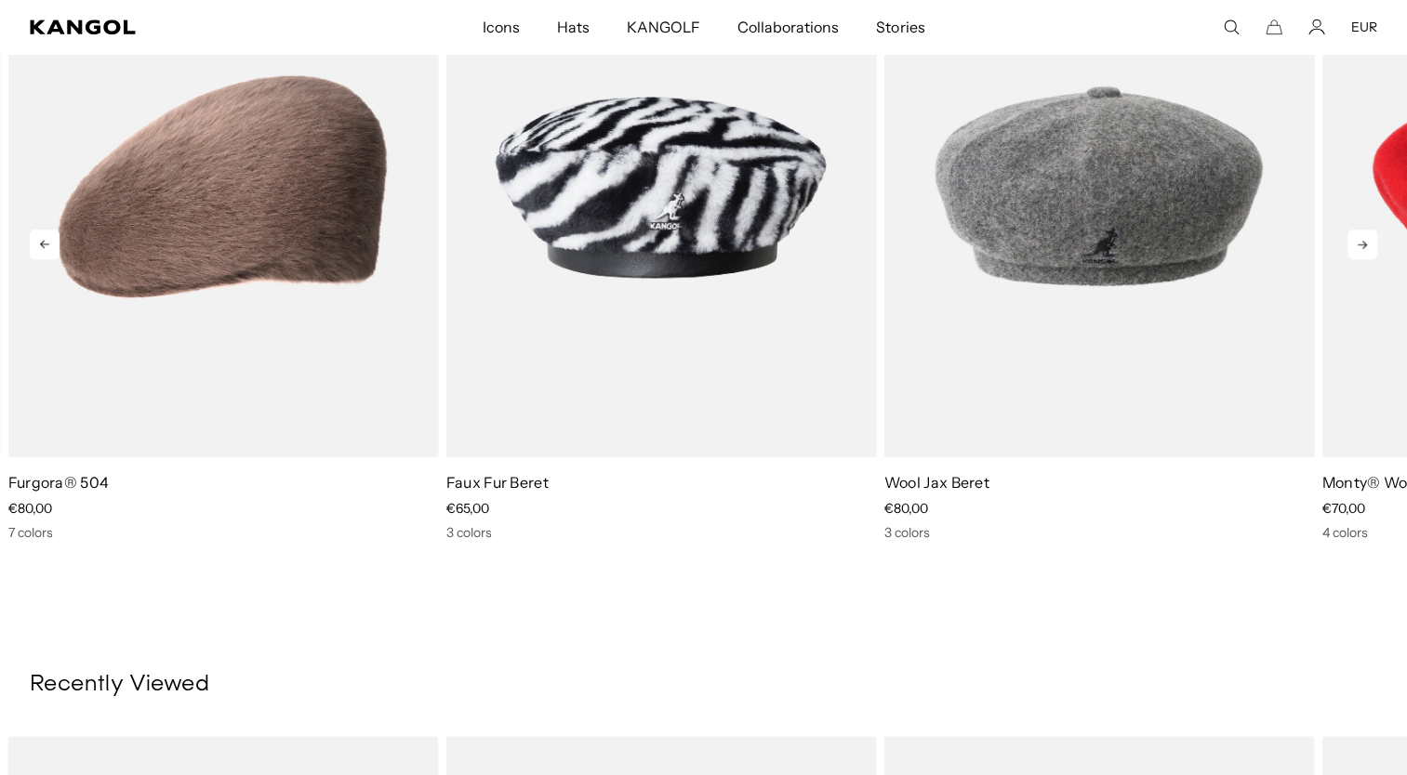
click at [1358, 247] on icon at bounding box center [1362, 245] width 30 height 30
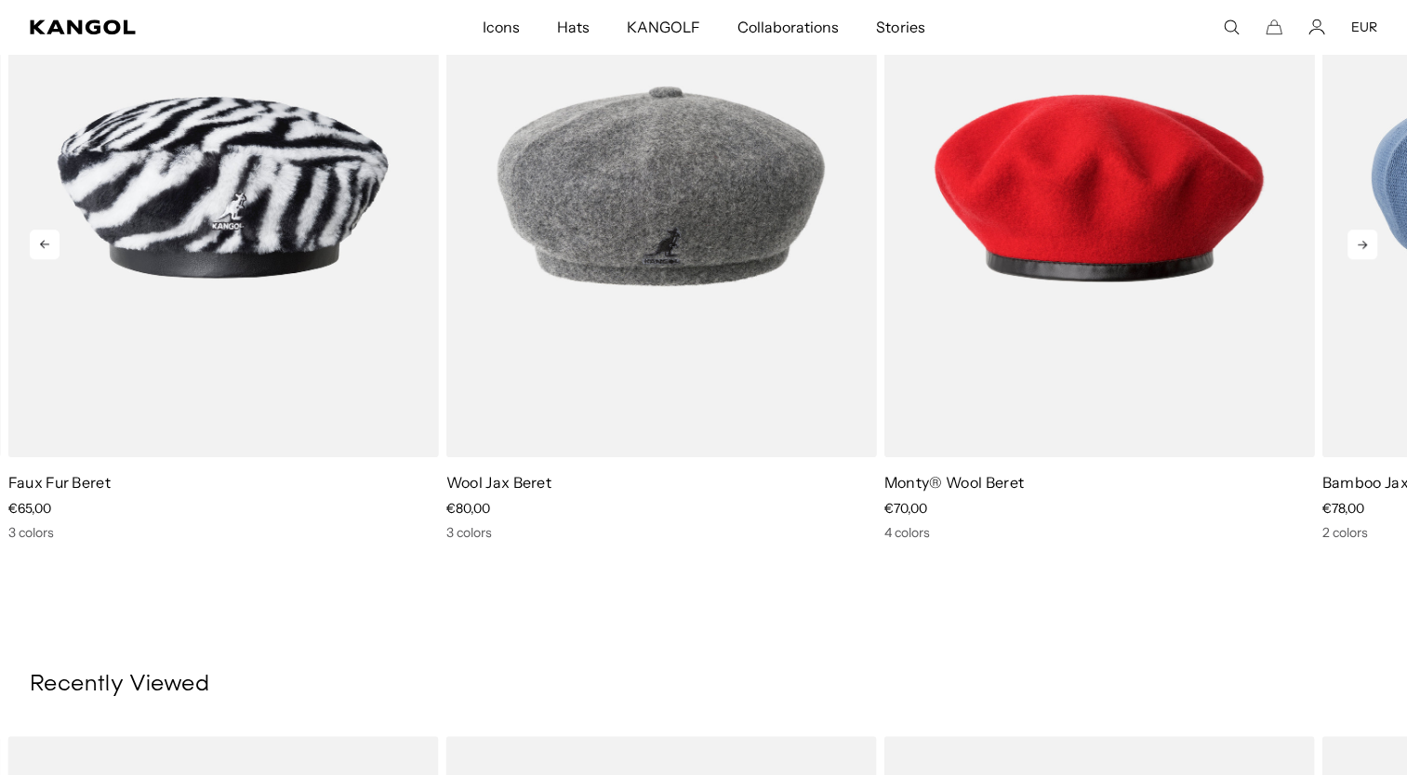
scroll to position [0, 0]
click at [1358, 247] on icon at bounding box center [1362, 245] width 30 height 30
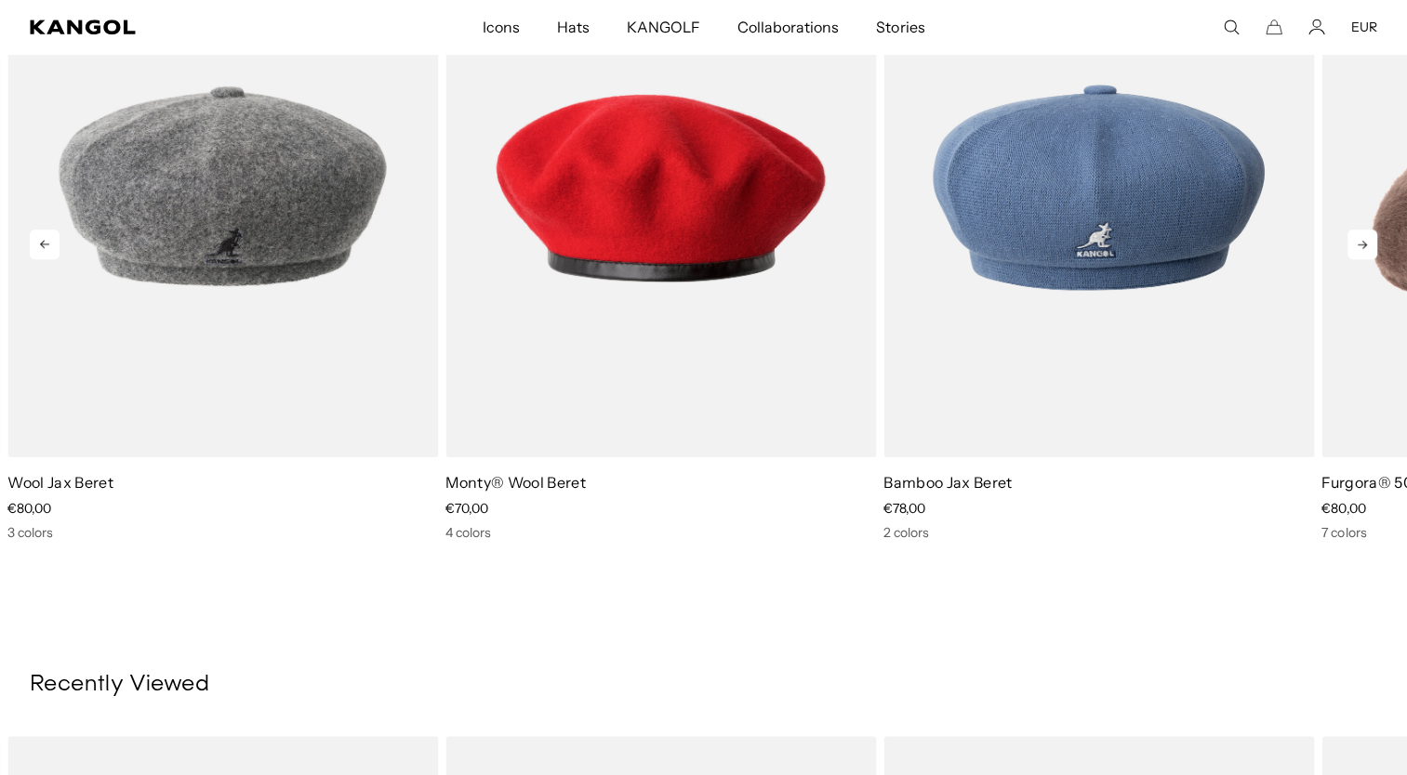
click at [1358, 247] on icon at bounding box center [1362, 245] width 30 height 30
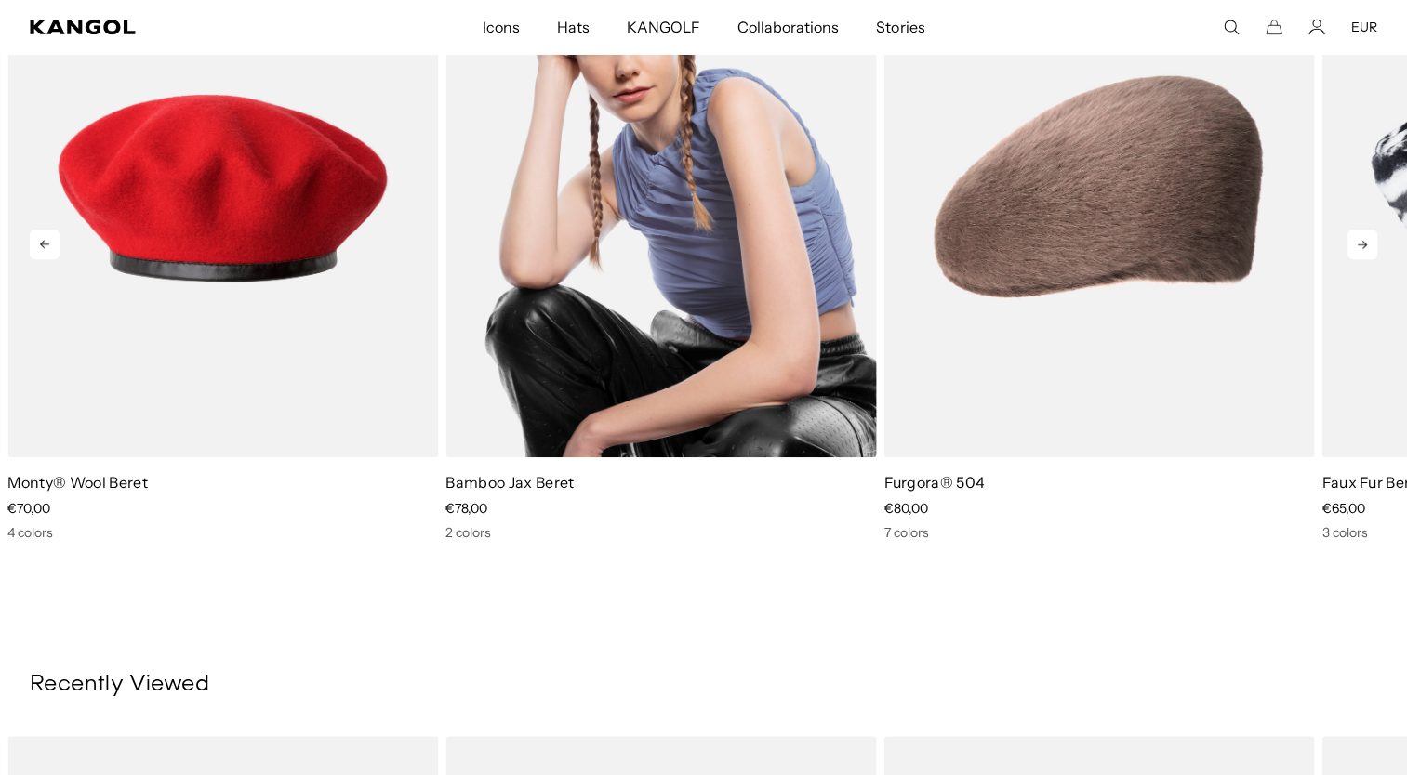
scroll to position [0, 383]
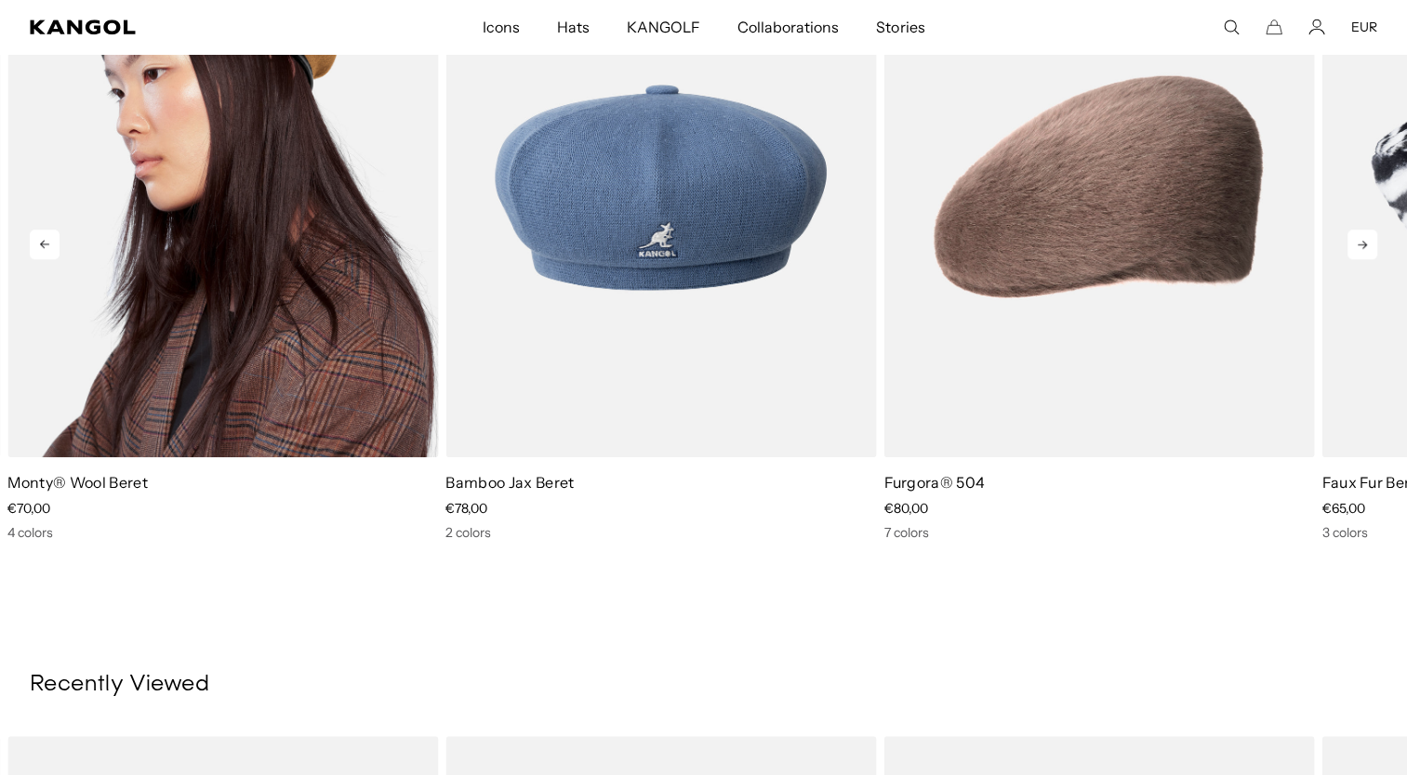
click at [264, 223] on img "2 of 5" at bounding box center [222, 187] width 431 height 540
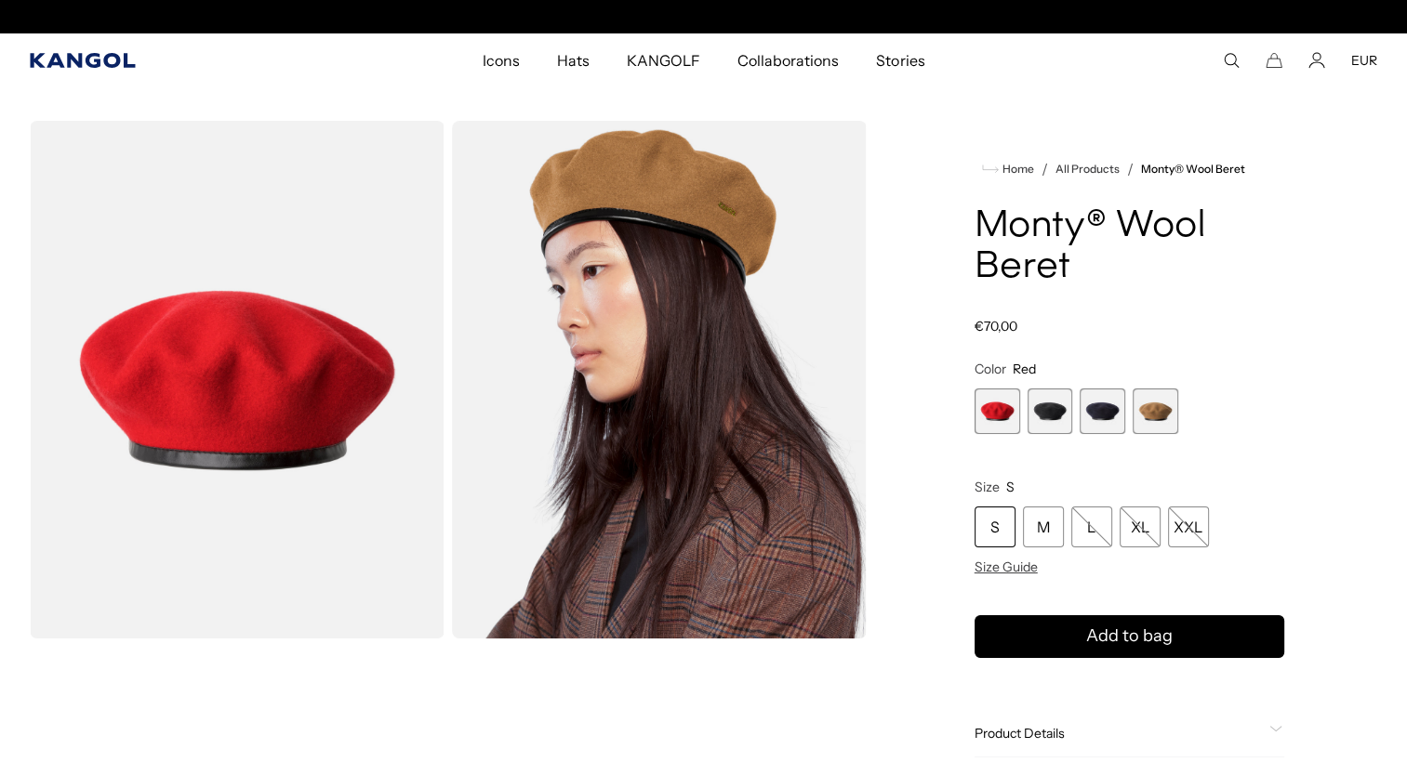
click at [50, 62] on icon "Kangol" at bounding box center [82, 60] width 105 height 15
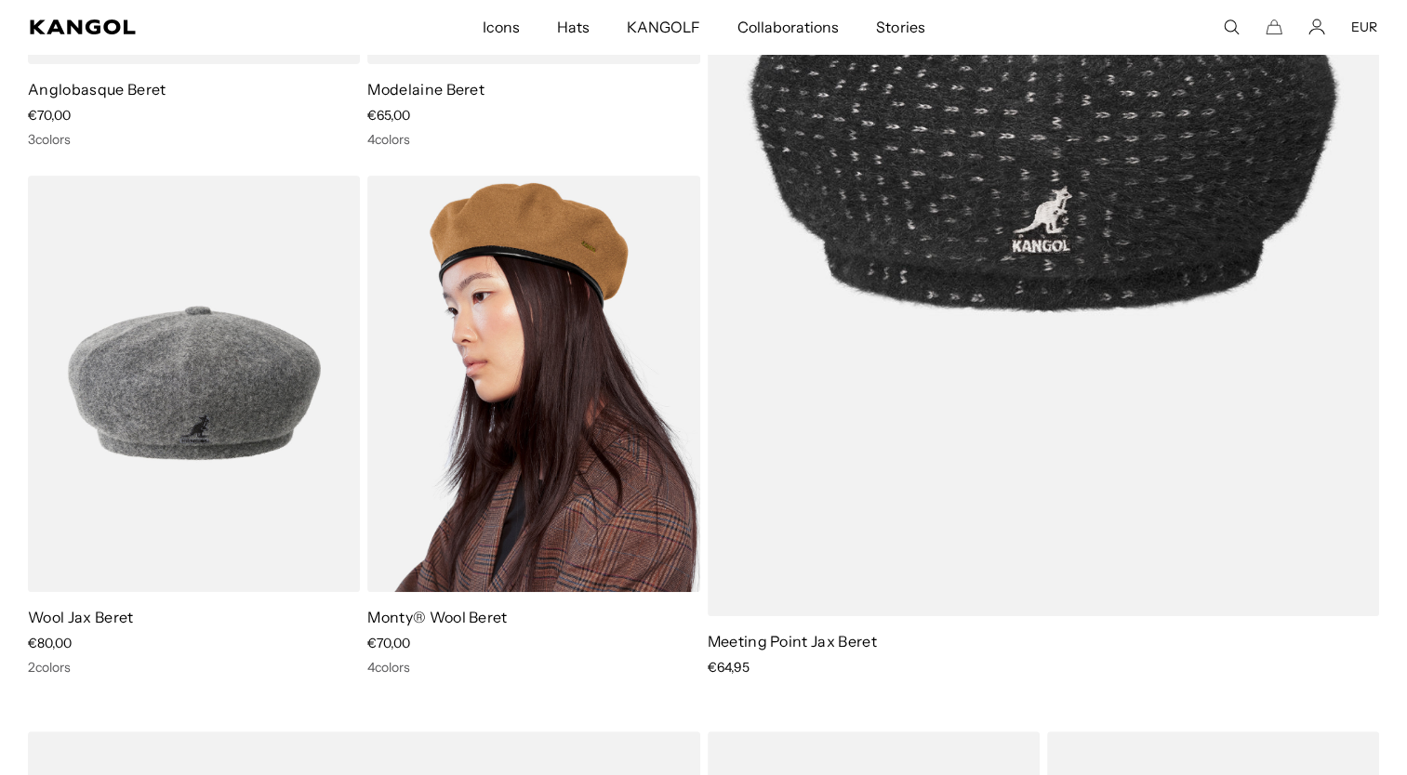
click at [479, 452] on img at bounding box center [533, 384] width 332 height 417
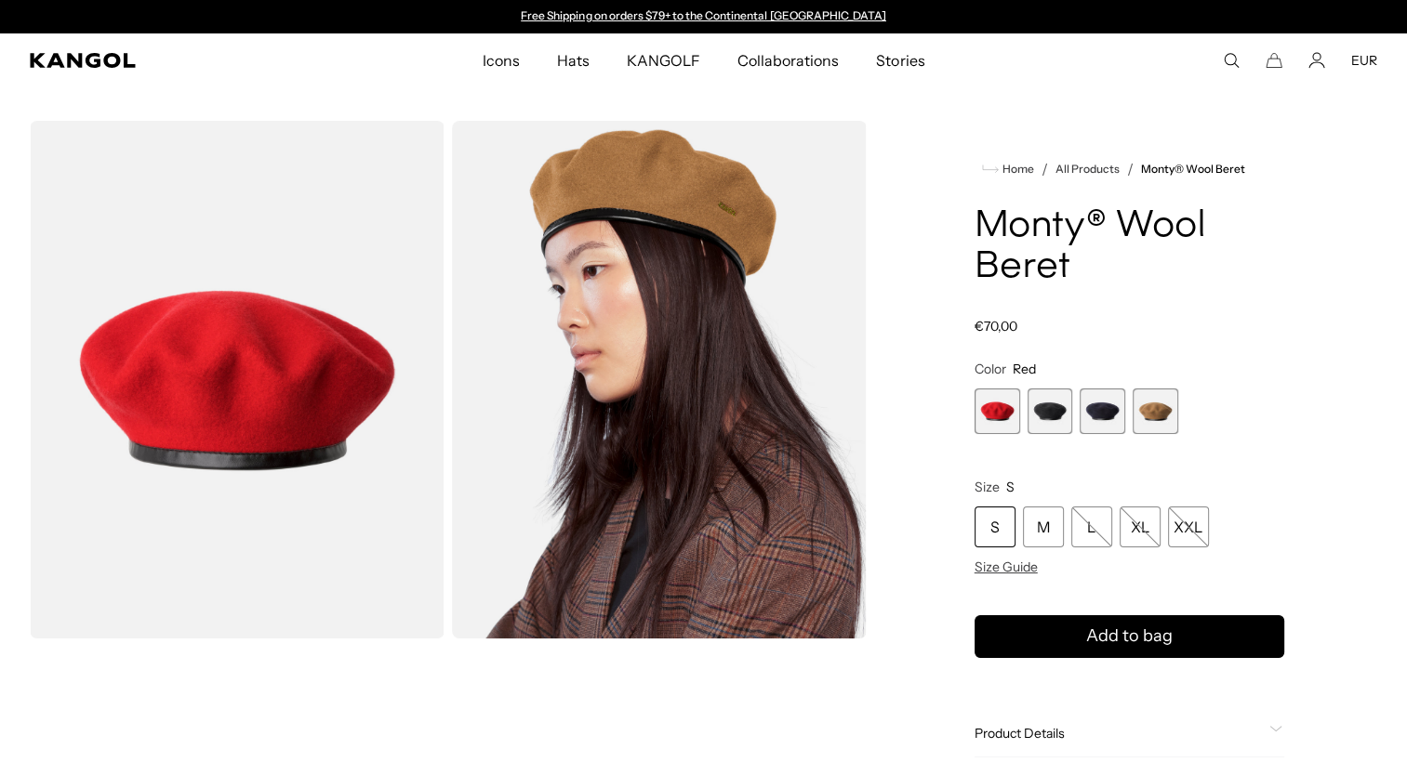
click at [1045, 418] on span "2 of 4" at bounding box center [1050, 412] width 46 height 46
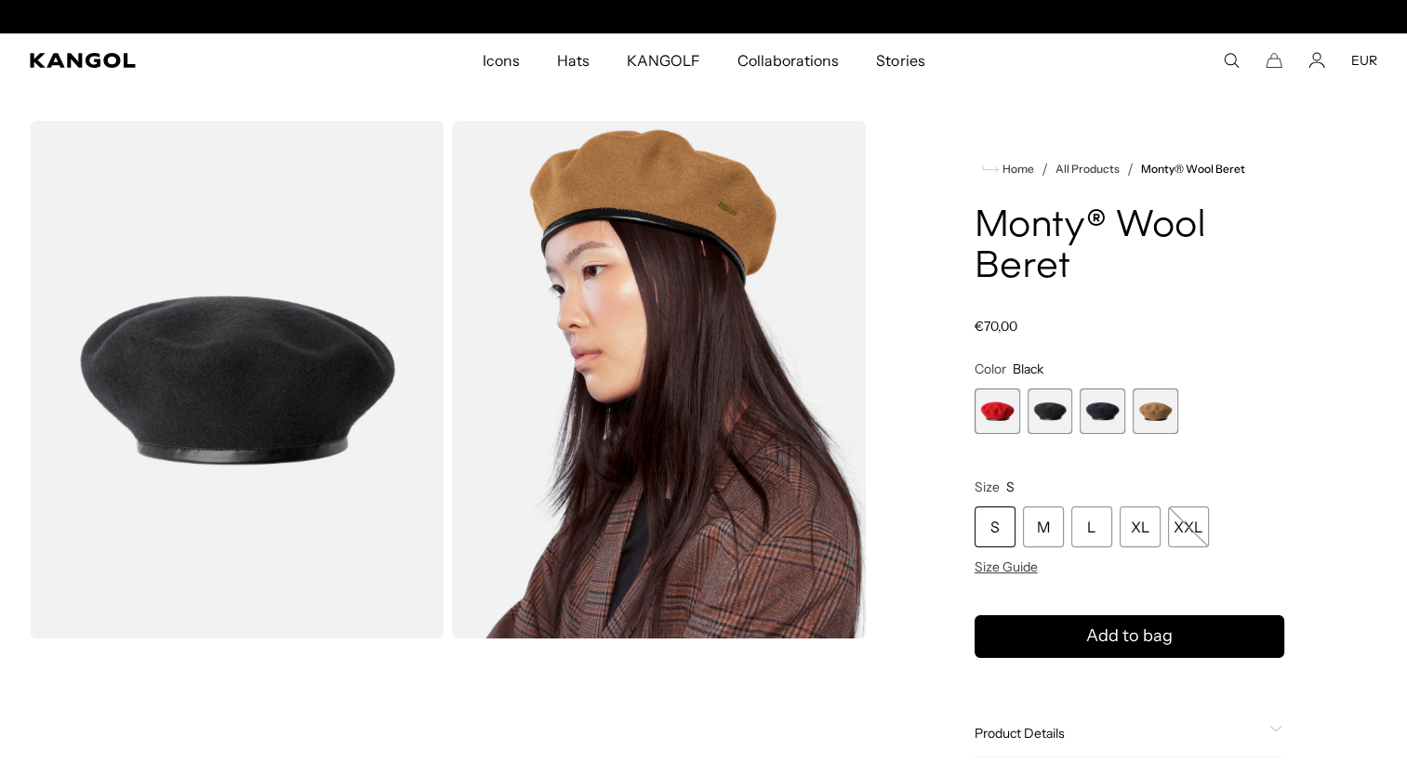
scroll to position [0, 383]
click at [1101, 418] on span "3 of 4" at bounding box center [1103, 412] width 46 height 46
click at [1133, 415] on span "4 of 4" at bounding box center [1156, 412] width 46 height 46
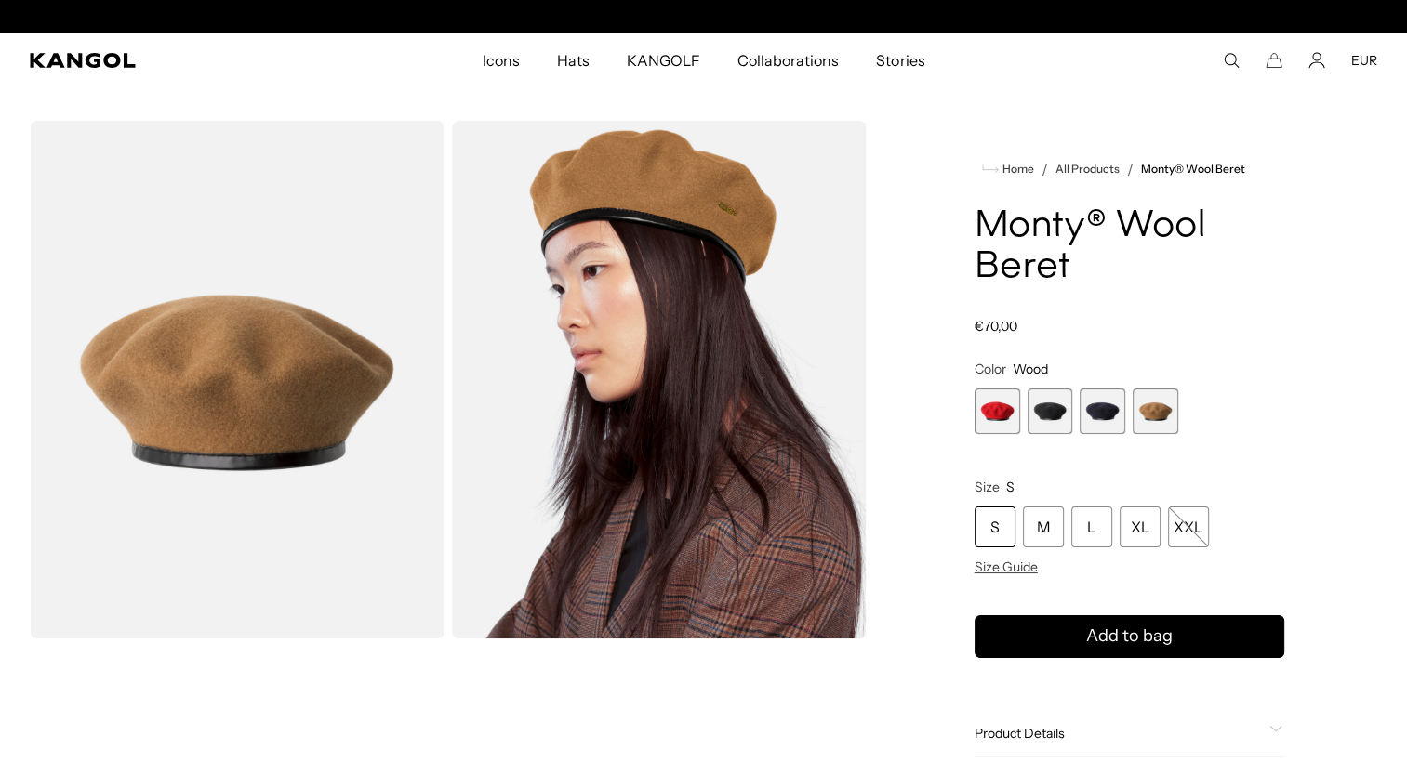
click at [1115, 414] on span "3 of 4" at bounding box center [1103, 412] width 46 height 46
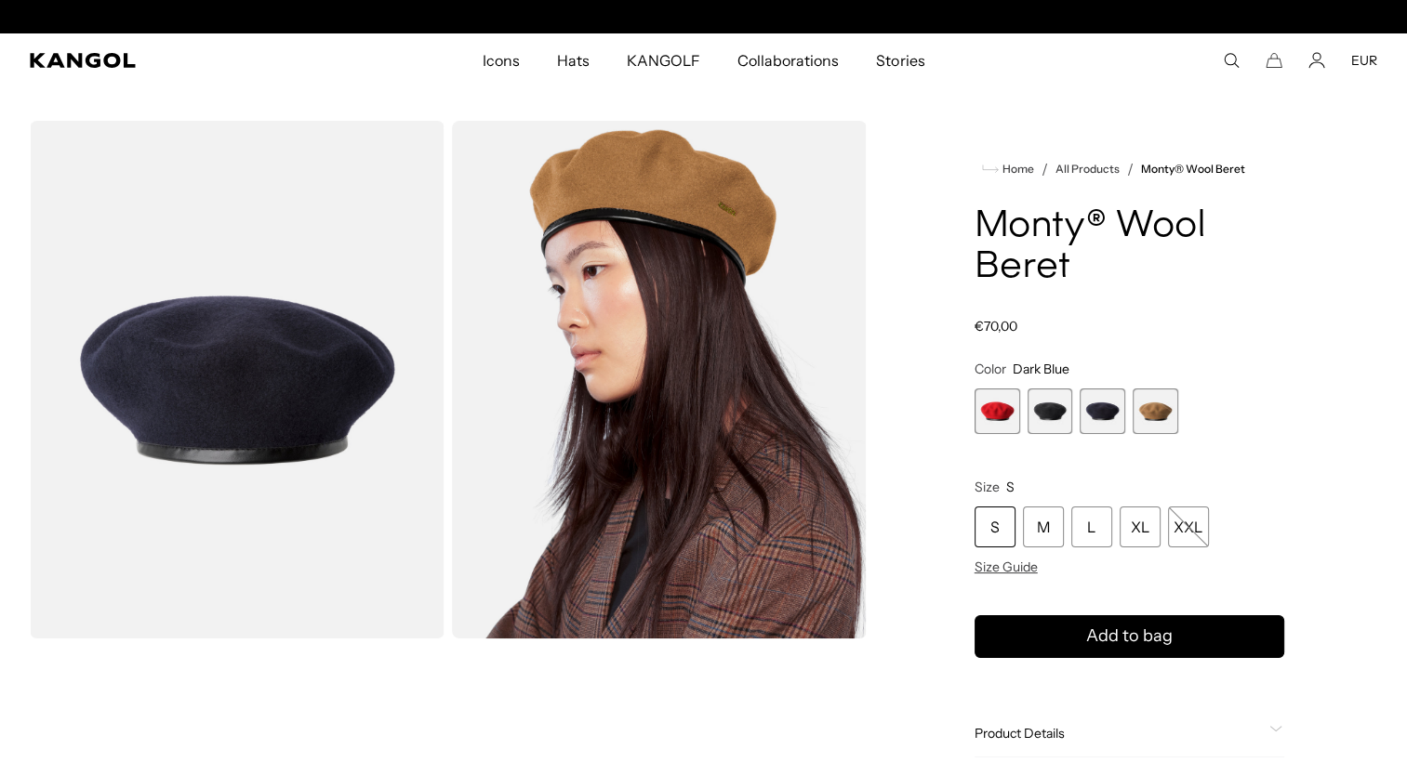
click at [1064, 411] on span "2 of 4" at bounding box center [1050, 412] width 46 height 46
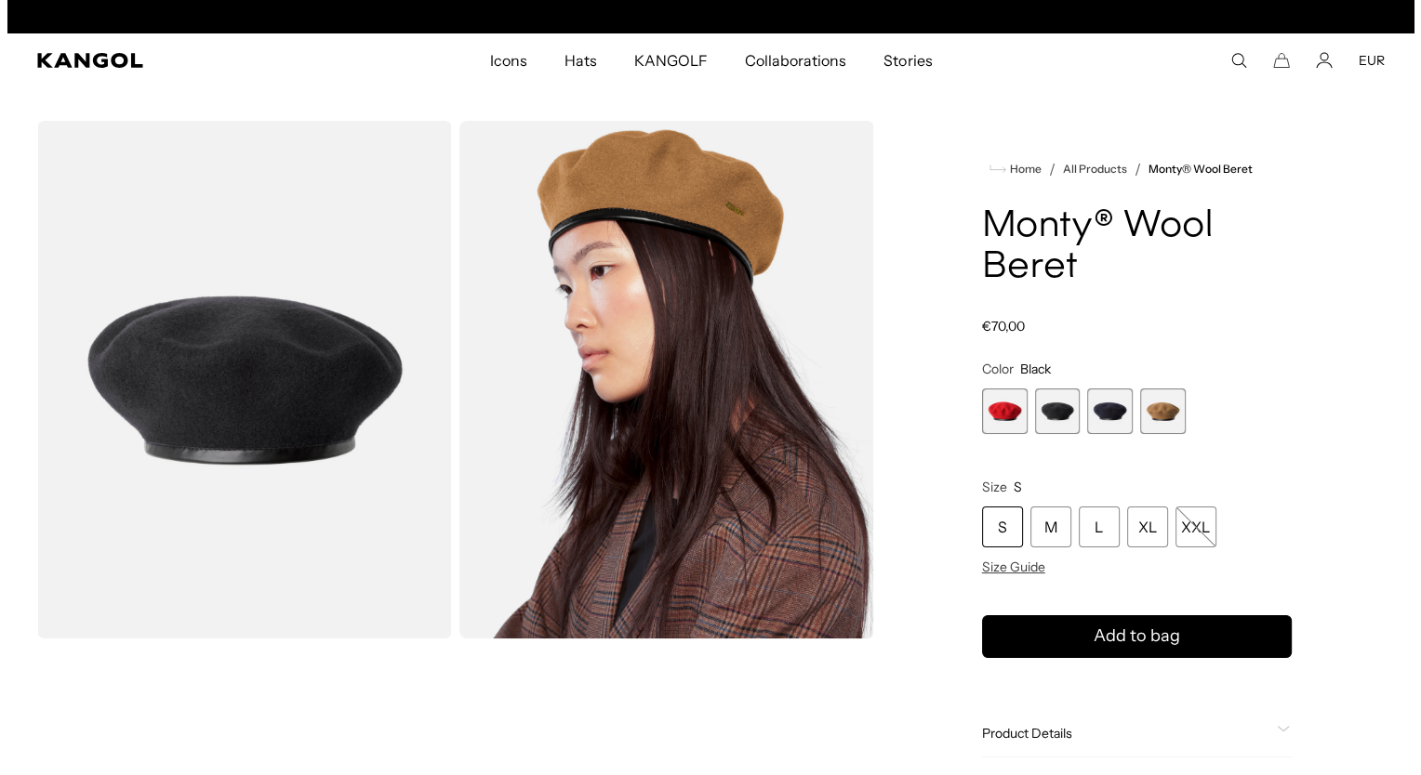
scroll to position [0, 383]
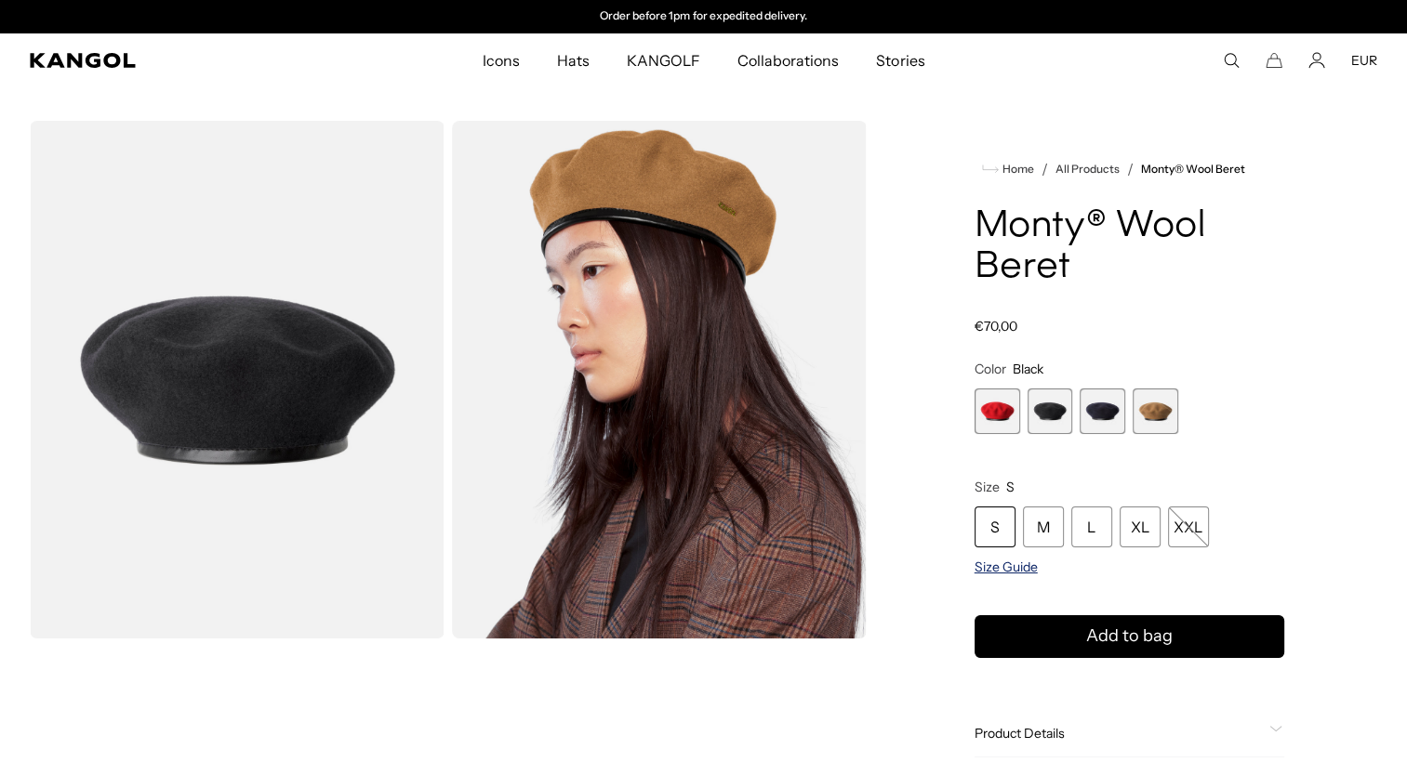
click at [1017, 564] on span "Size Guide" at bounding box center [1005, 567] width 63 height 17
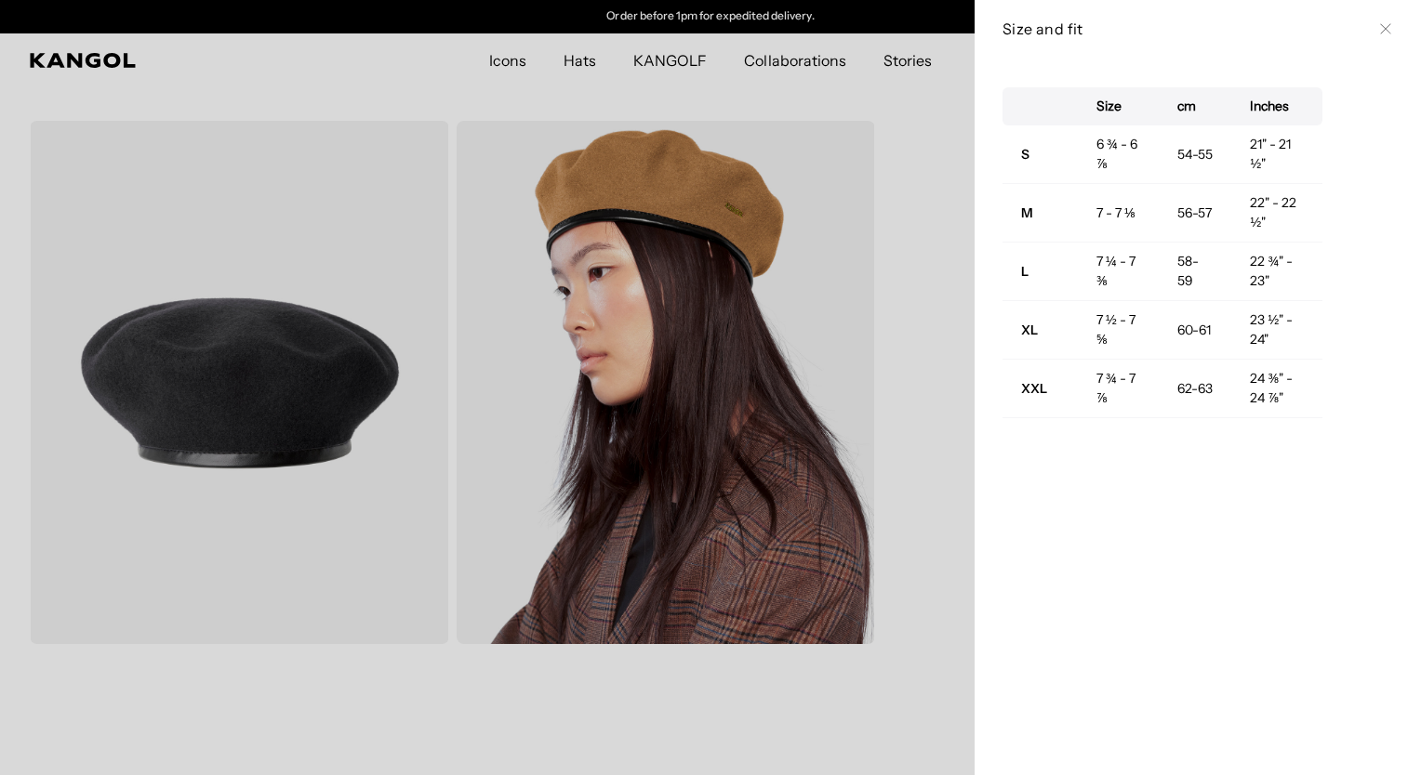
click at [986, 539] on div "Size cm Inches S 6 ¾ - 6 ⅞ 54-55 21" - 21 ½" M 7 - 7 ⅛ 56-57 22" - 22 ½" L 7 ¼ …" at bounding box center [1197, 417] width 446 height 718
